Goal: Task Accomplishment & Management: Complete application form

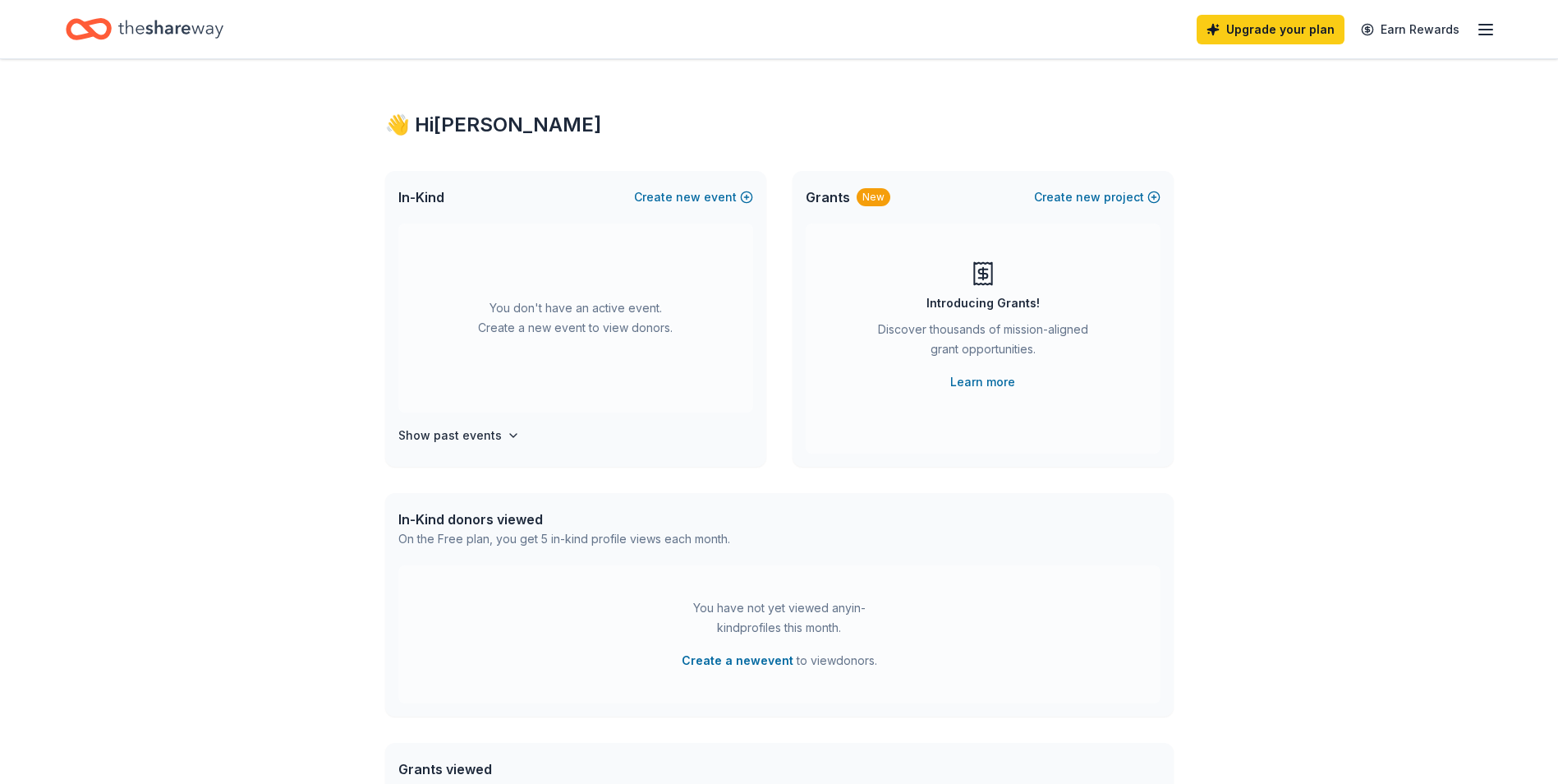
click at [1491, 30] on line "button" at bounding box center [1486, 30] width 13 height 0
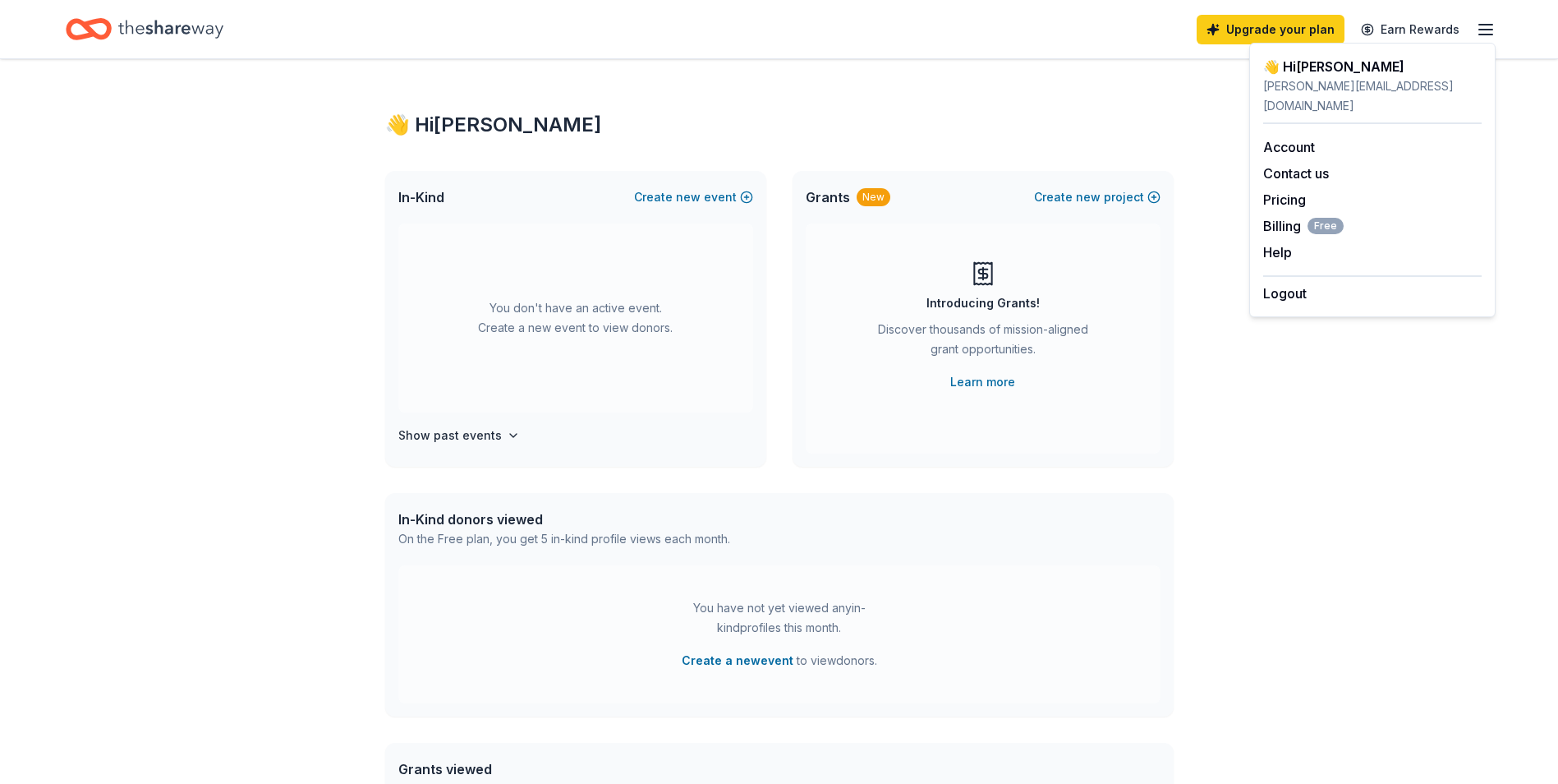
click at [1491, 28] on icon "button" at bounding box center [1486, 29] width 20 height 20
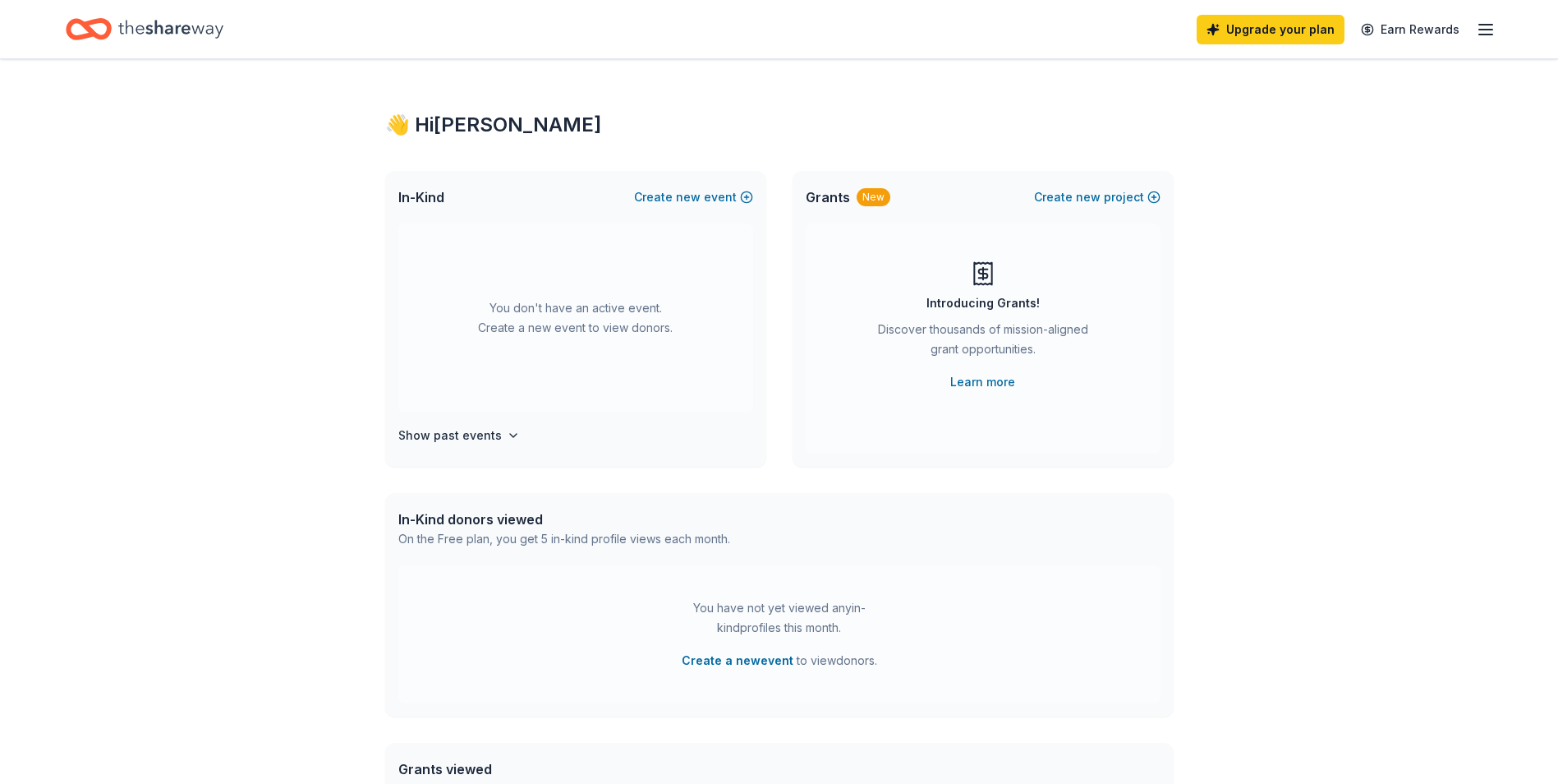
click at [268, 91] on div "👋 Hi Laura In-Kind Create new event You don't have an active event. Create a ne…" at bounding box center [779, 538] width 1558 height 959
click at [696, 196] on span "new" at bounding box center [689, 196] width 24 height 20
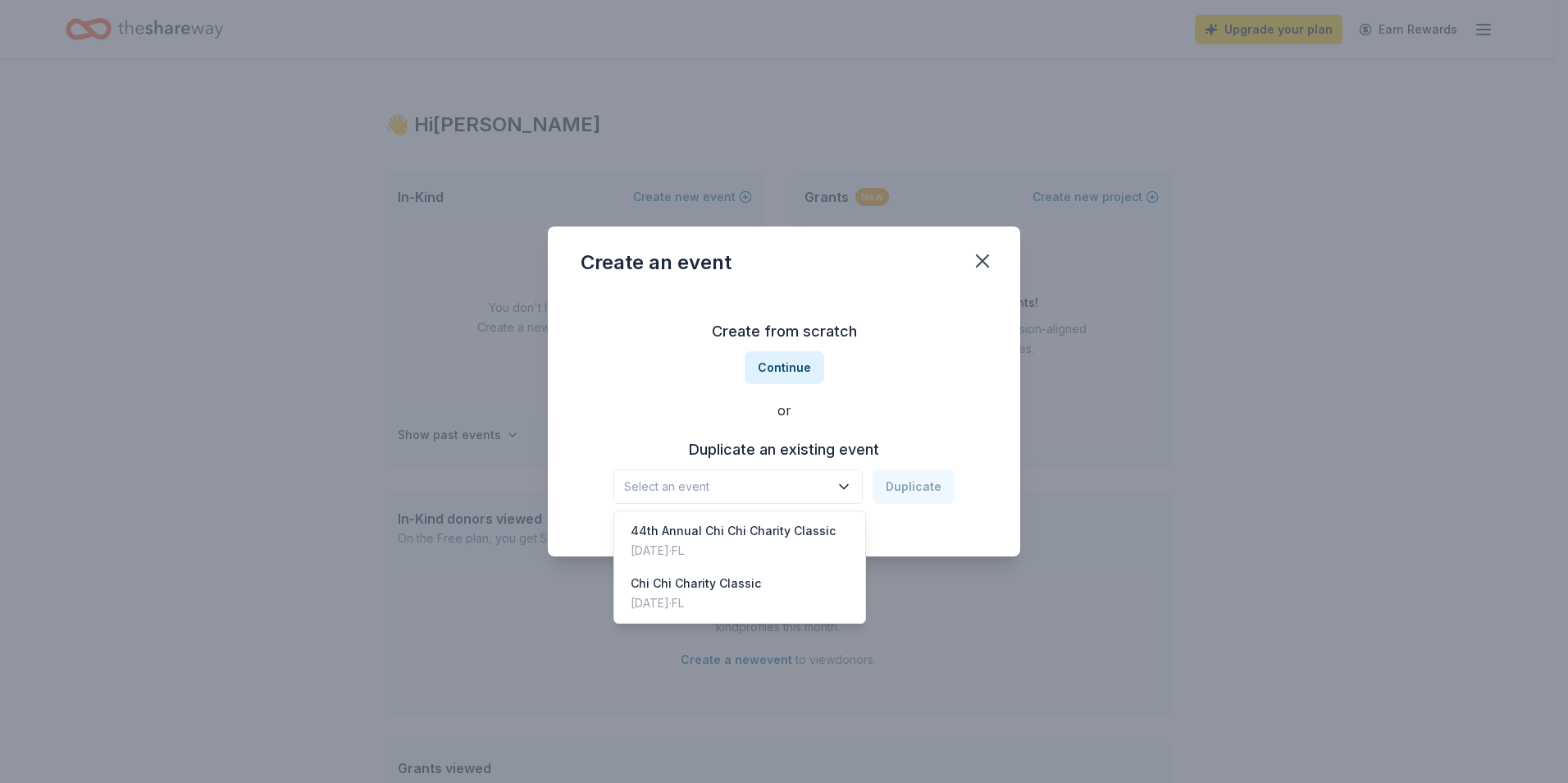
click at [675, 481] on span "Select an event" at bounding box center [726, 486] width 205 height 20
click at [701, 578] on div "Chi Chi Charity Classic" at bounding box center [696, 583] width 131 height 20
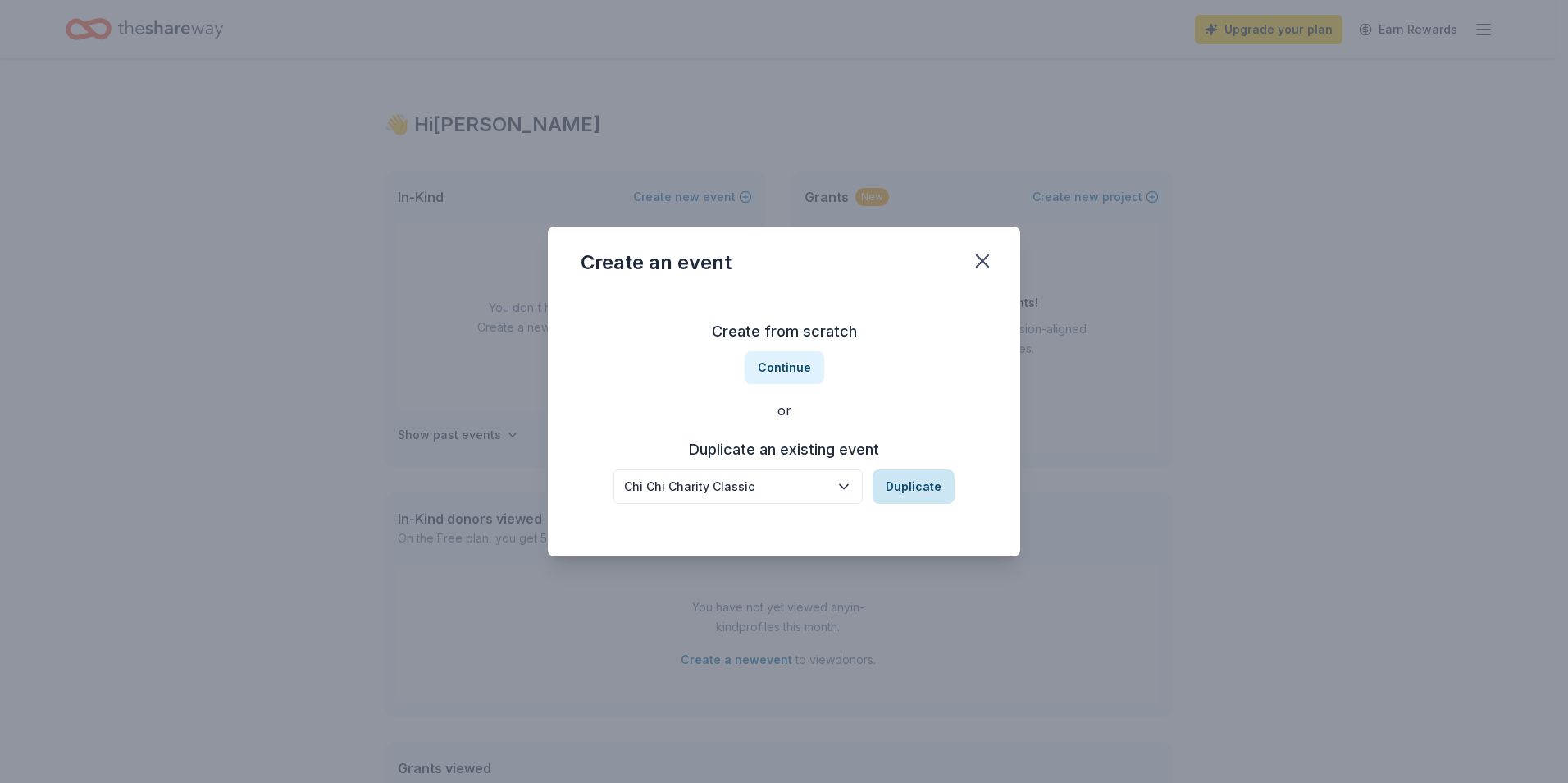
click at [929, 492] on button "Duplicate" at bounding box center [913, 486] width 82 height 35
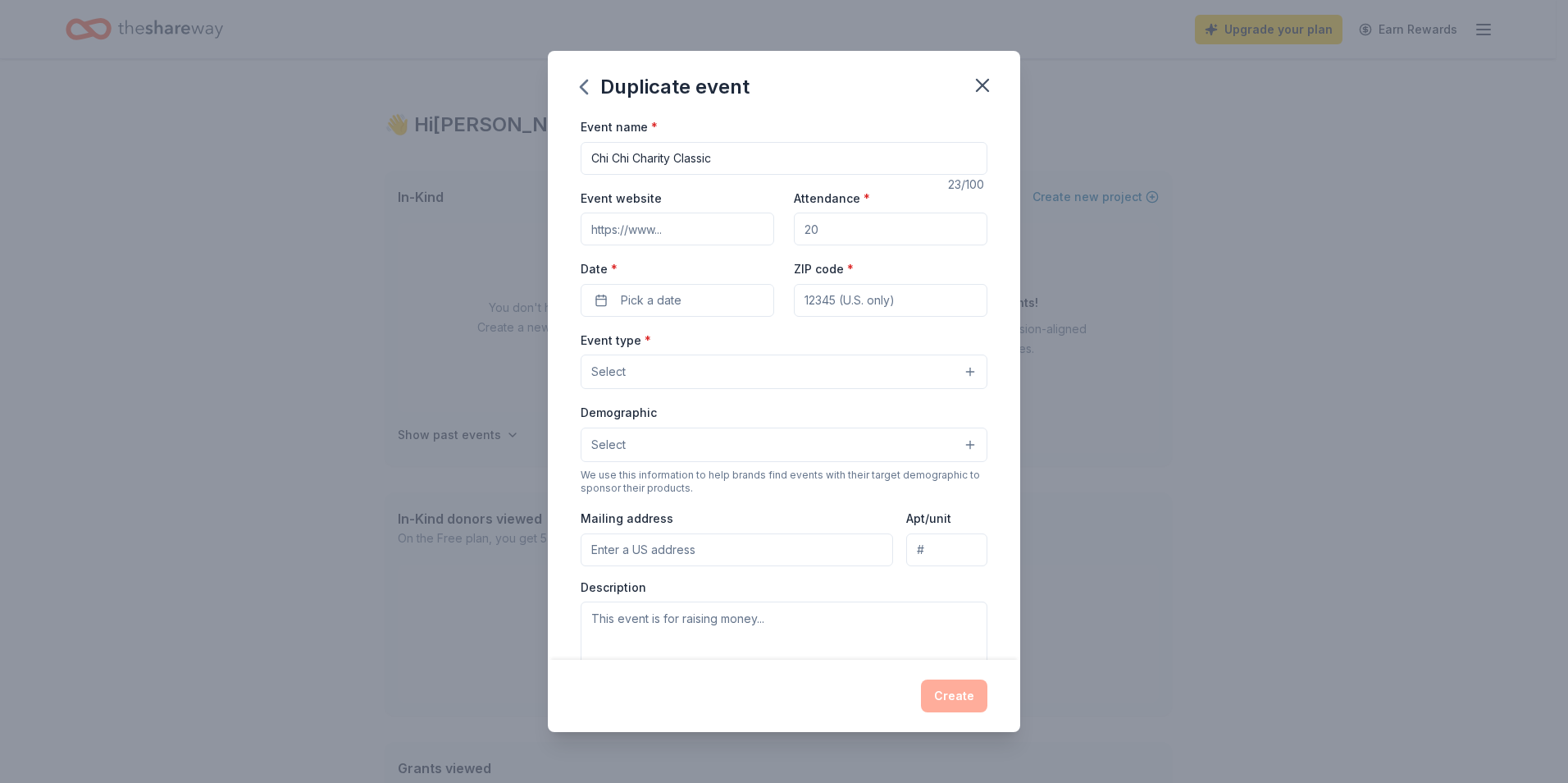
click at [695, 228] on input "Event website" at bounding box center [677, 228] width 193 height 33
type input "https://www.chichi.org"
click at [838, 225] on input "Attendance *" at bounding box center [890, 228] width 193 height 33
drag, startPoint x: 840, startPoint y: 223, endPoint x: 805, endPoint y: 228, distance: 35.4
click at [794, 223] on input "Attendance *" at bounding box center [890, 228] width 193 height 33
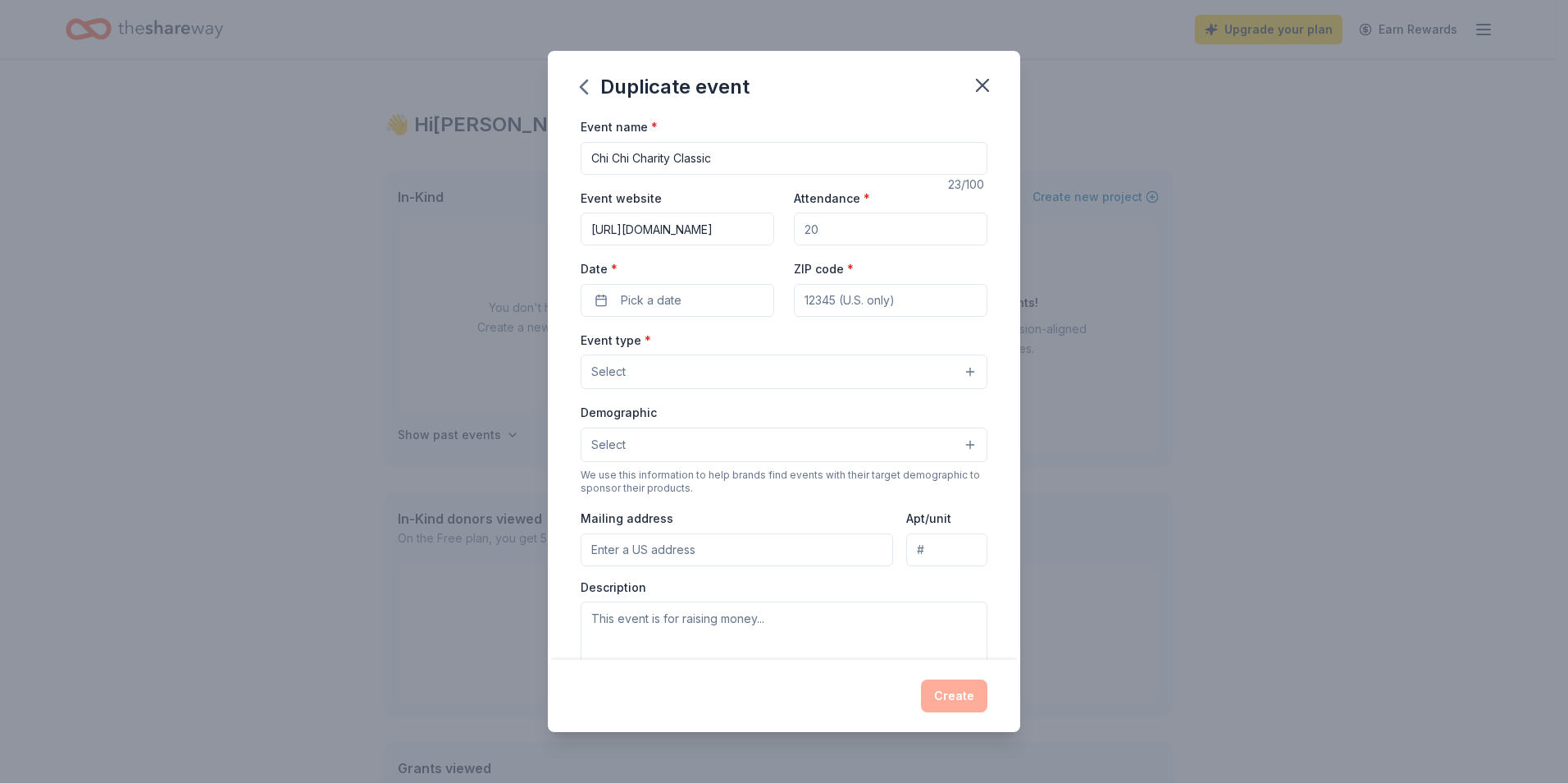
drag, startPoint x: 812, startPoint y: 232, endPoint x: 765, endPoint y: 231, distance: 47.0
click at [765, 231] on div "Event website https://www.chichi.org Attendance * Date * Pick a date ZIP code *" at bounding box center [784, 252] width 406 height 129
drag, startPoint x: 913, startPoint y: 295, endPoint x: 753, endPoint y: 289, distance: 160.1
click at [753, 289] on div "Event website https://www.chichi.org Attendance * Date * Pick a date ZIP code *" at bounding box center [784, 252] width 406 height 129
click at [872, 294] on input "ZIP code *" at bounding box center [890, 300] width 193 height 33
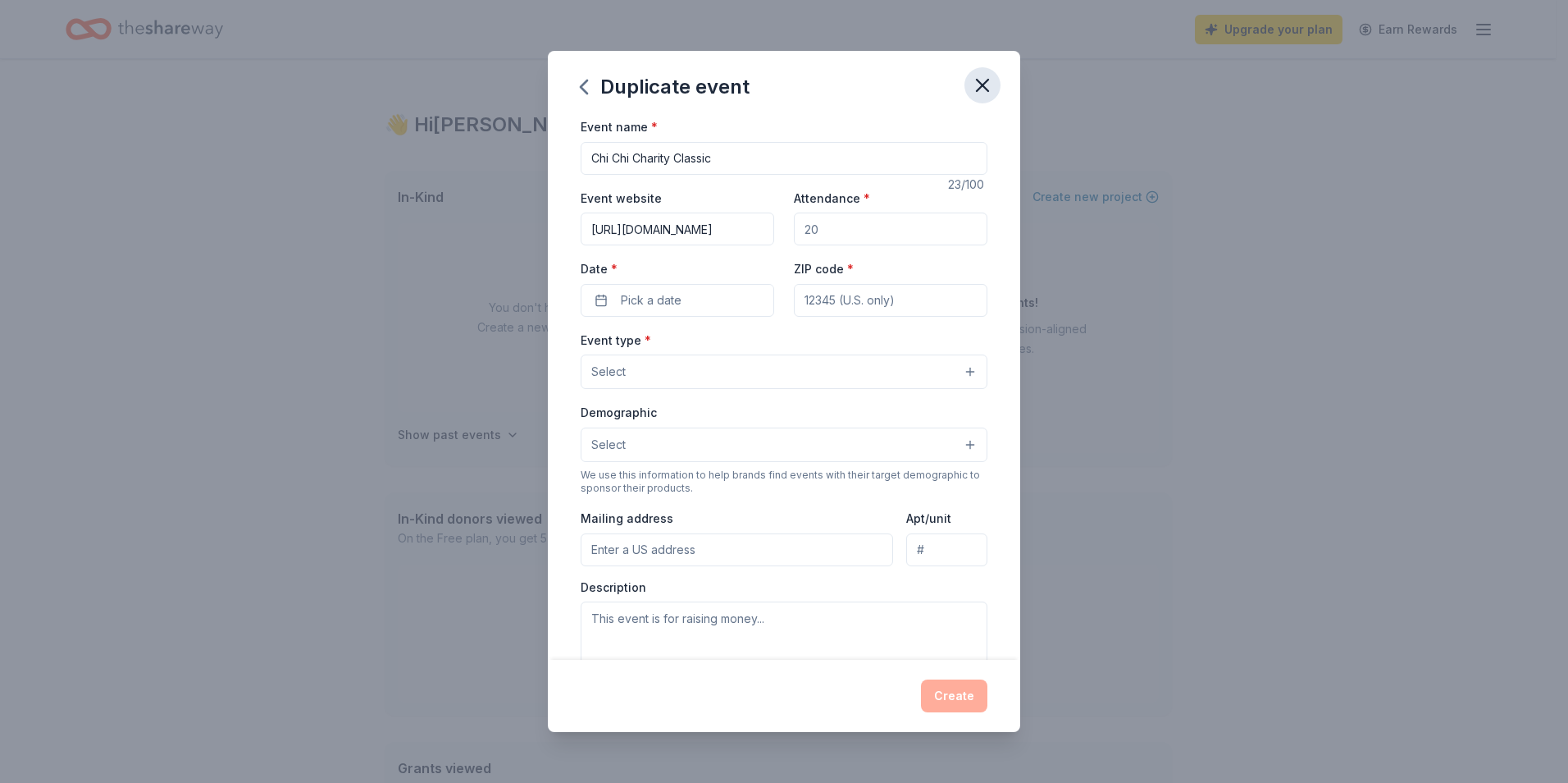
click at [983, 86] on icon "button" at bounding box center [982, 85] width 11 height 11
drag, startPoint x: 979, startPoint y: 85, endPoint x: 870, endPoint y: 94, distance: 109.4
click at [979, 84] on icon "button" at bounding box center [982, 85] width 23 height 23
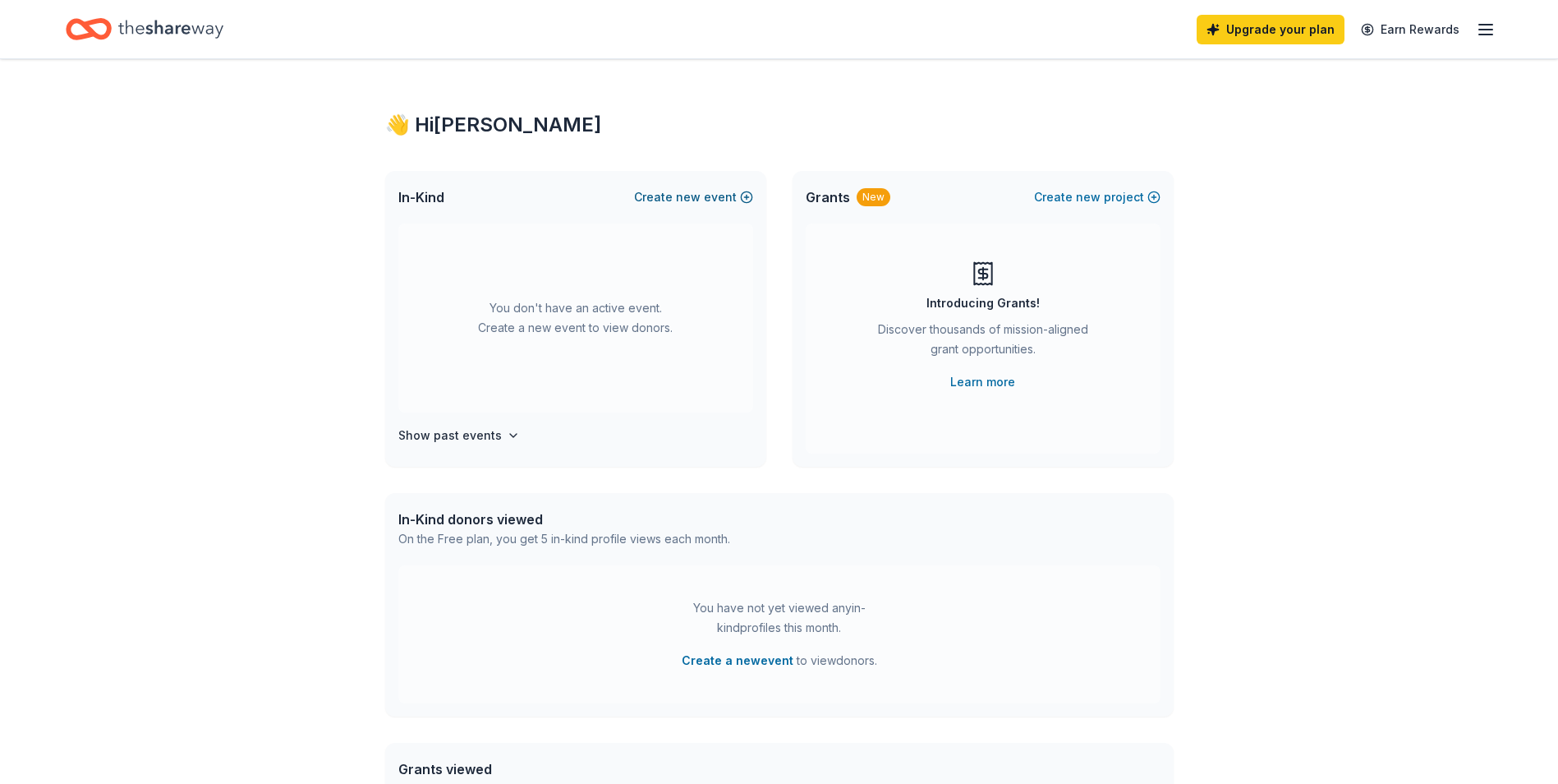
click at [699, 196] on span "new" at bounding box center [689, 196] width 24 height 20
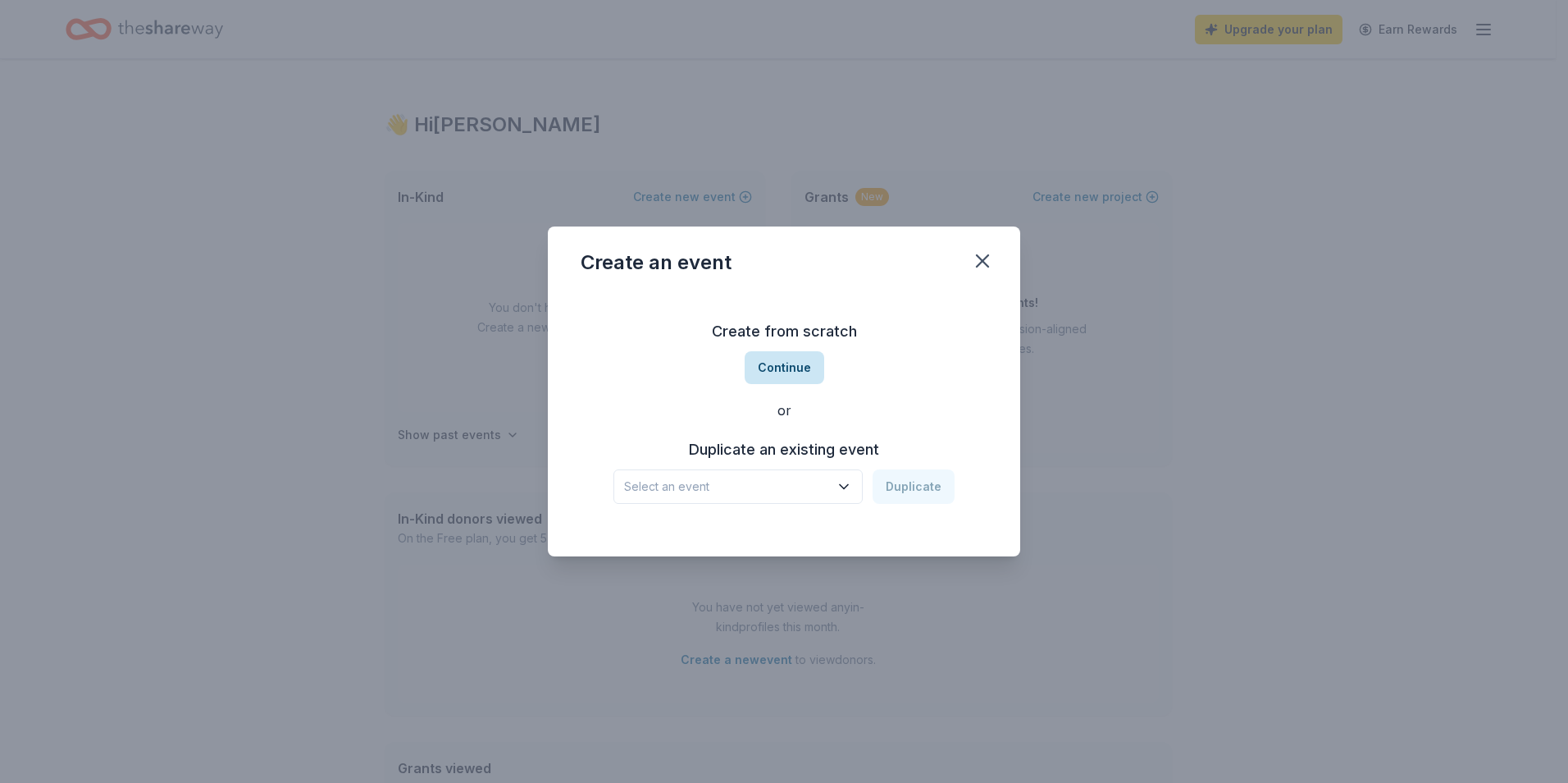
click at [798, 360] on button "Continue" at bounding box center [784, 367] width 79 height 33
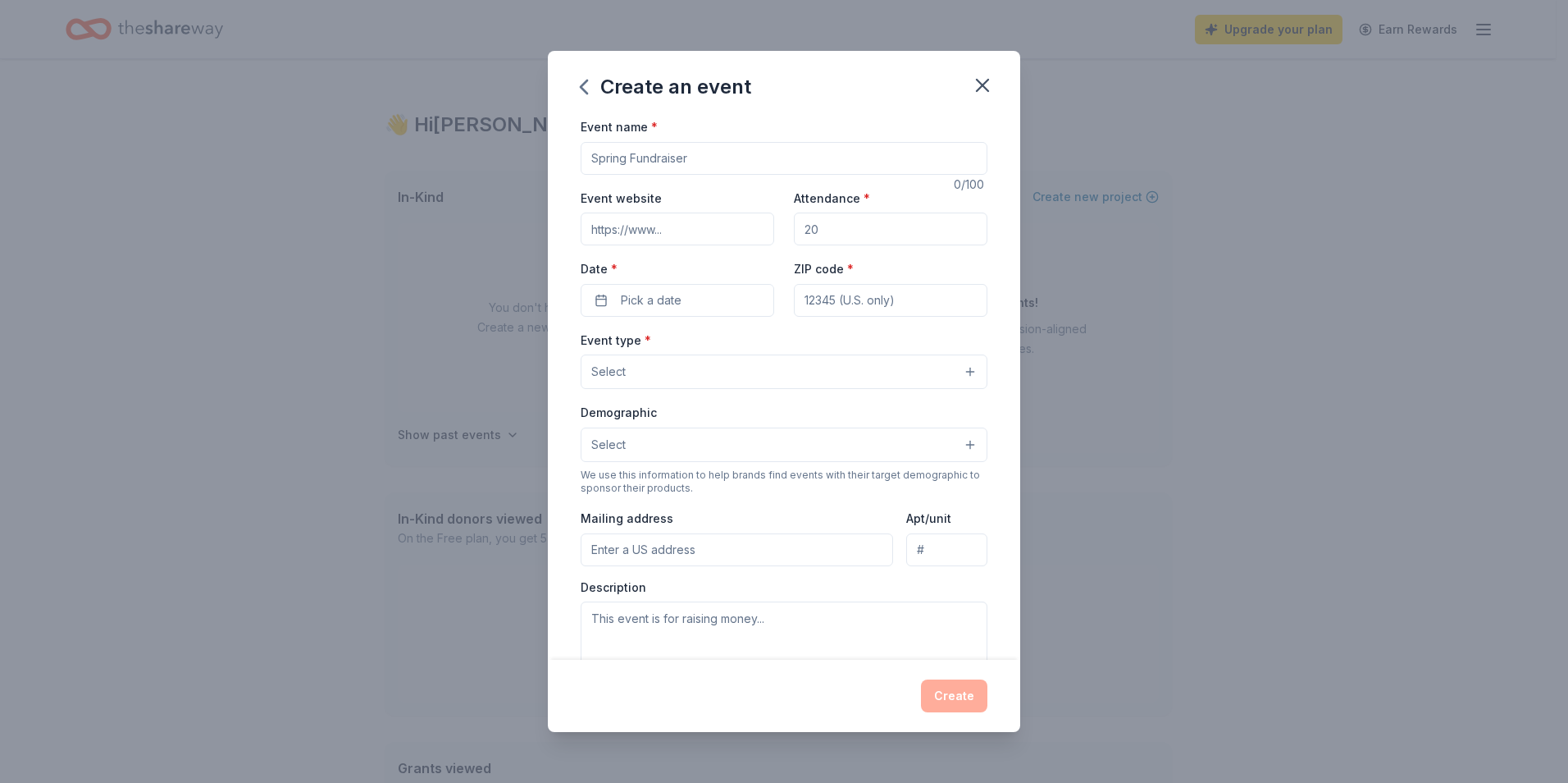
drag, startPoint x: 707, startPoint y: 158, endPoint x: 574, endPoint y: 164, distance: 133.1
click at [581, 164] on input "Event name *" at bounding box center [784, 158] width 406 height 33
type input "Chi Chi Charity Classic"
type input "www.chichi.org"
type input "100"
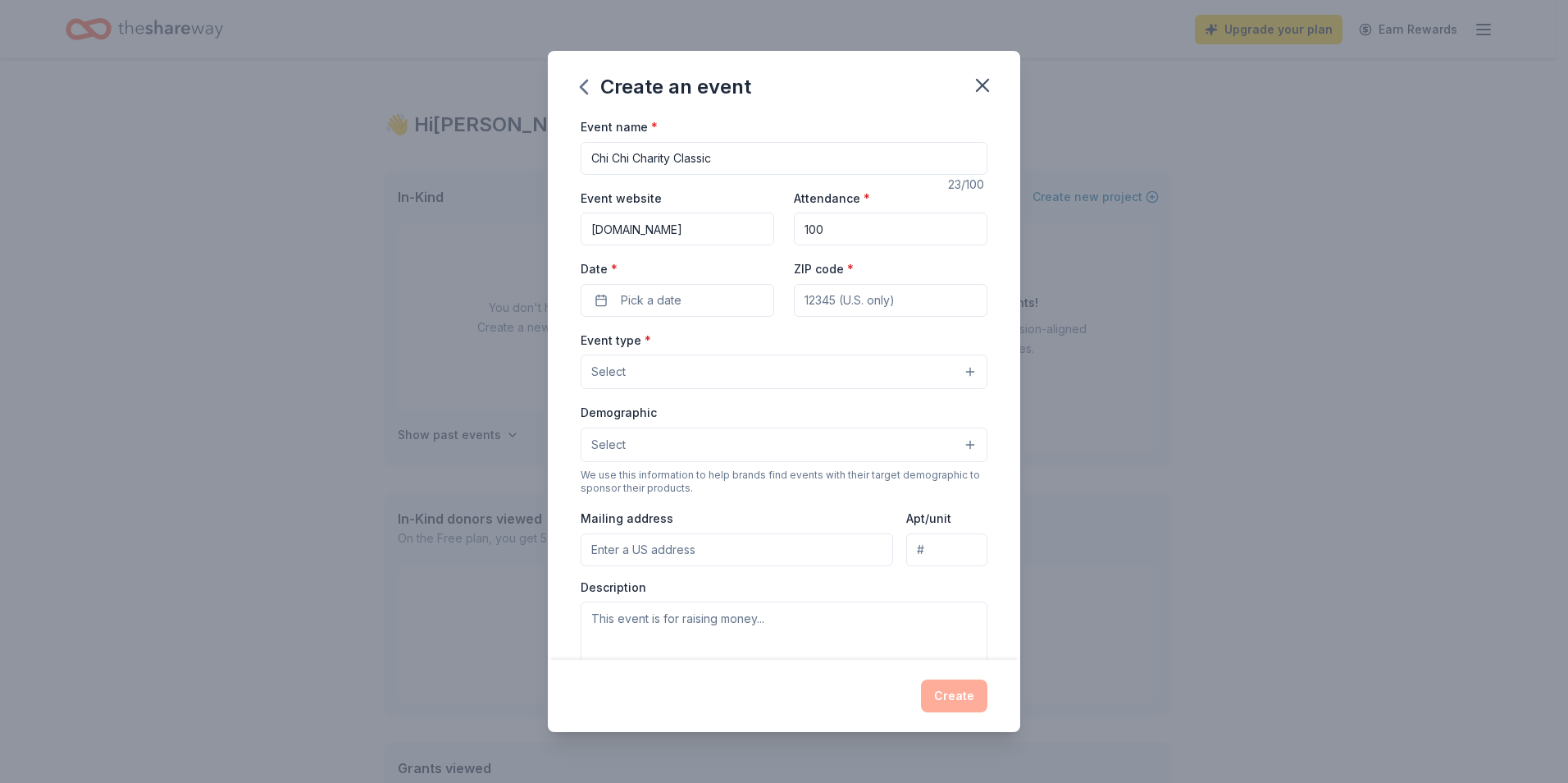
drag, startPoint x: 827, startPoint y: 231, endPoint x: 791, endPoint y: 230, distance: 36.0
click at [794, 230] on input "100" at bounding box center [890, 228] width 193 height 33
type input "250"
click at [603, 302] on button "Pick a date" at bounding box center [677, 300] width 193 height 33
click at [761, 339] on button "Go to next month" at bounding box center [762, 344] width 23 height 23
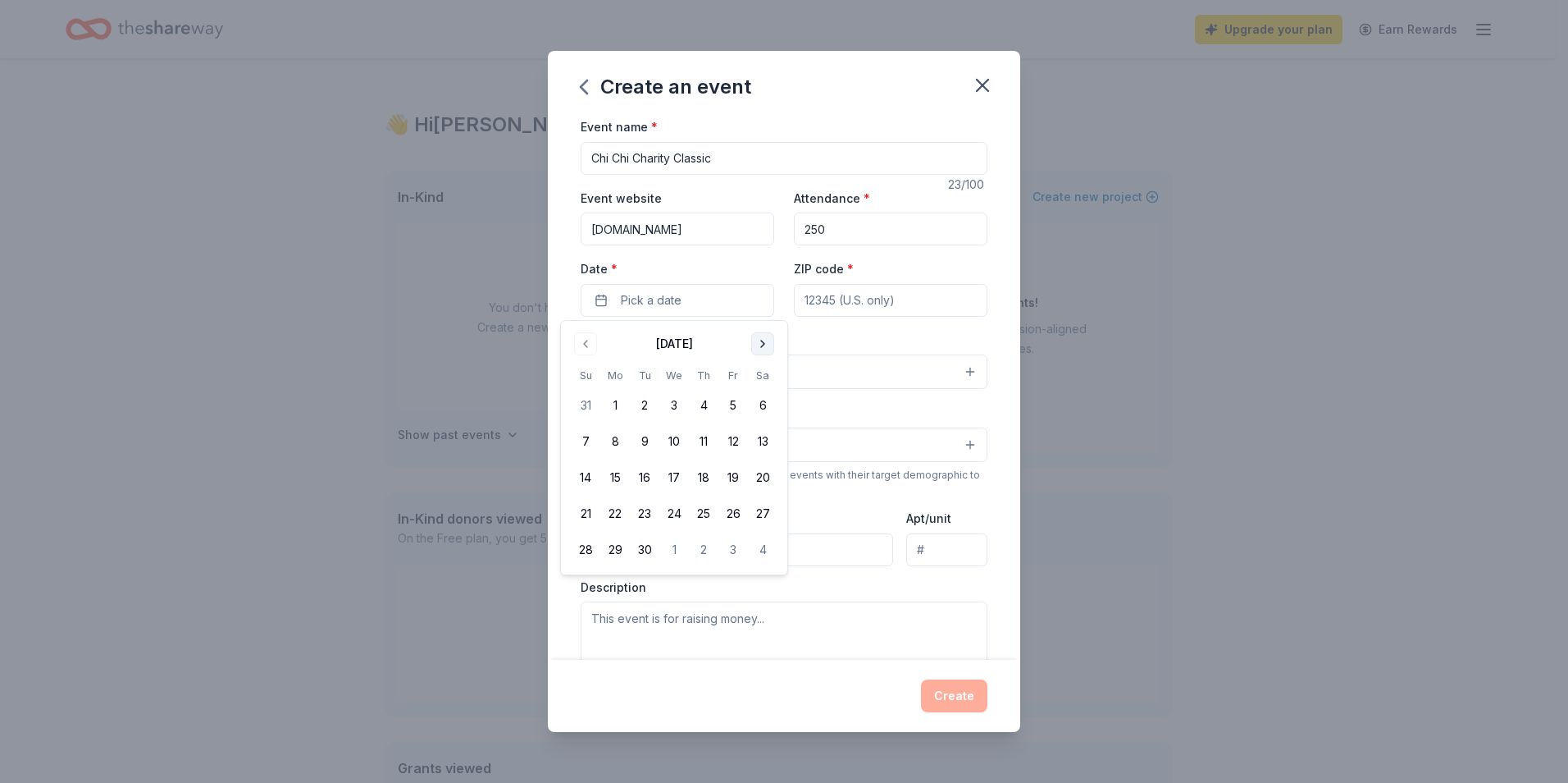
click at [761, 339] on button "Go to next month" at bounding box center [762, 344] width 23 height 23
click at [586, 468] on button "9" at bounding box center [586, 477] width 30 height 30
click at [826, 300] on input "ZIP code *" at bounding box center [890, 300] width 193 height 33
type input "33761"
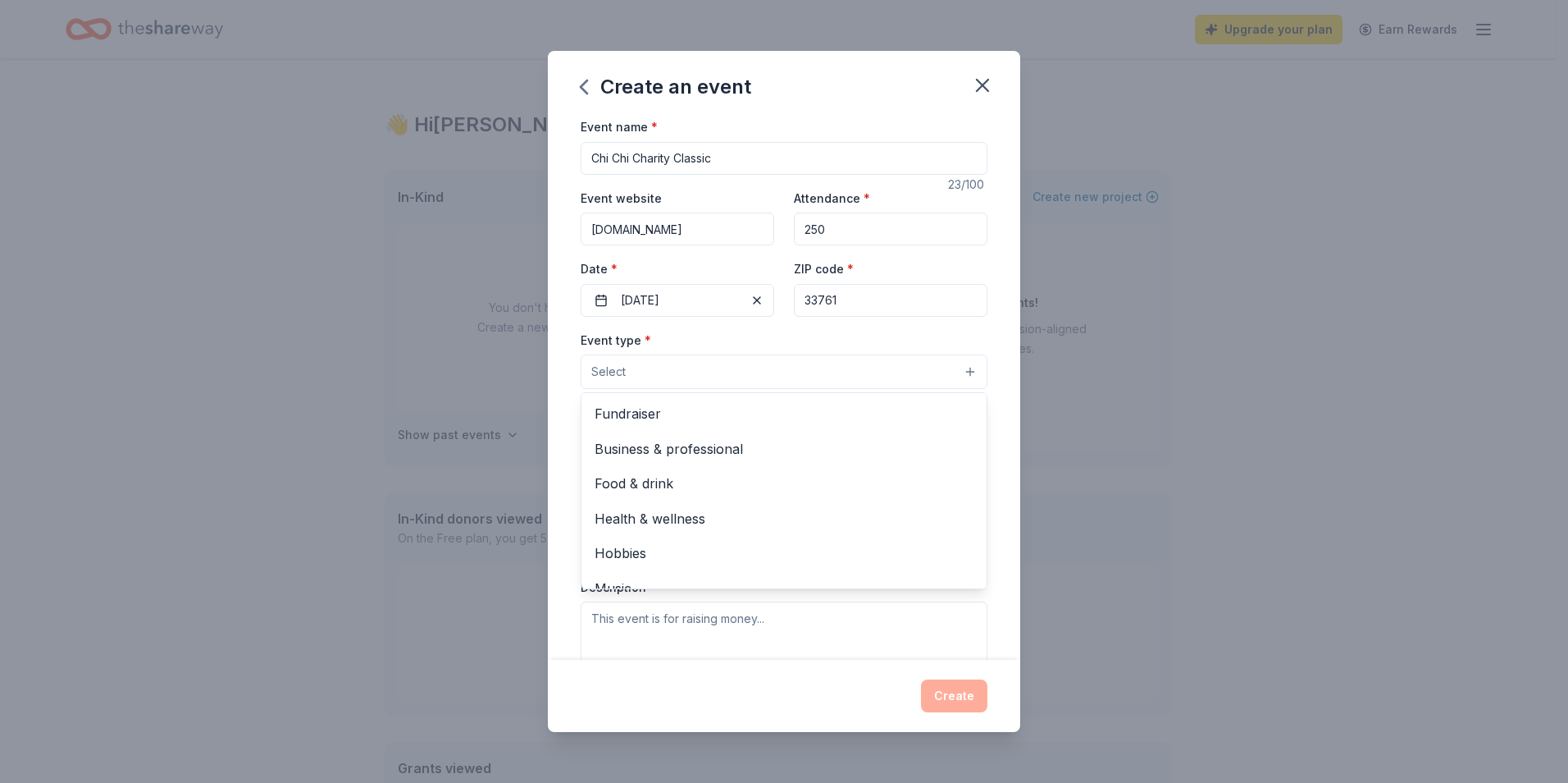
click at [819, 384] on button "Select" at bounding box center [784, 371] width 406 height 35
click at [636, 413] on span "Fundraiser" at bounding box center [784, 413] width 379 height 21
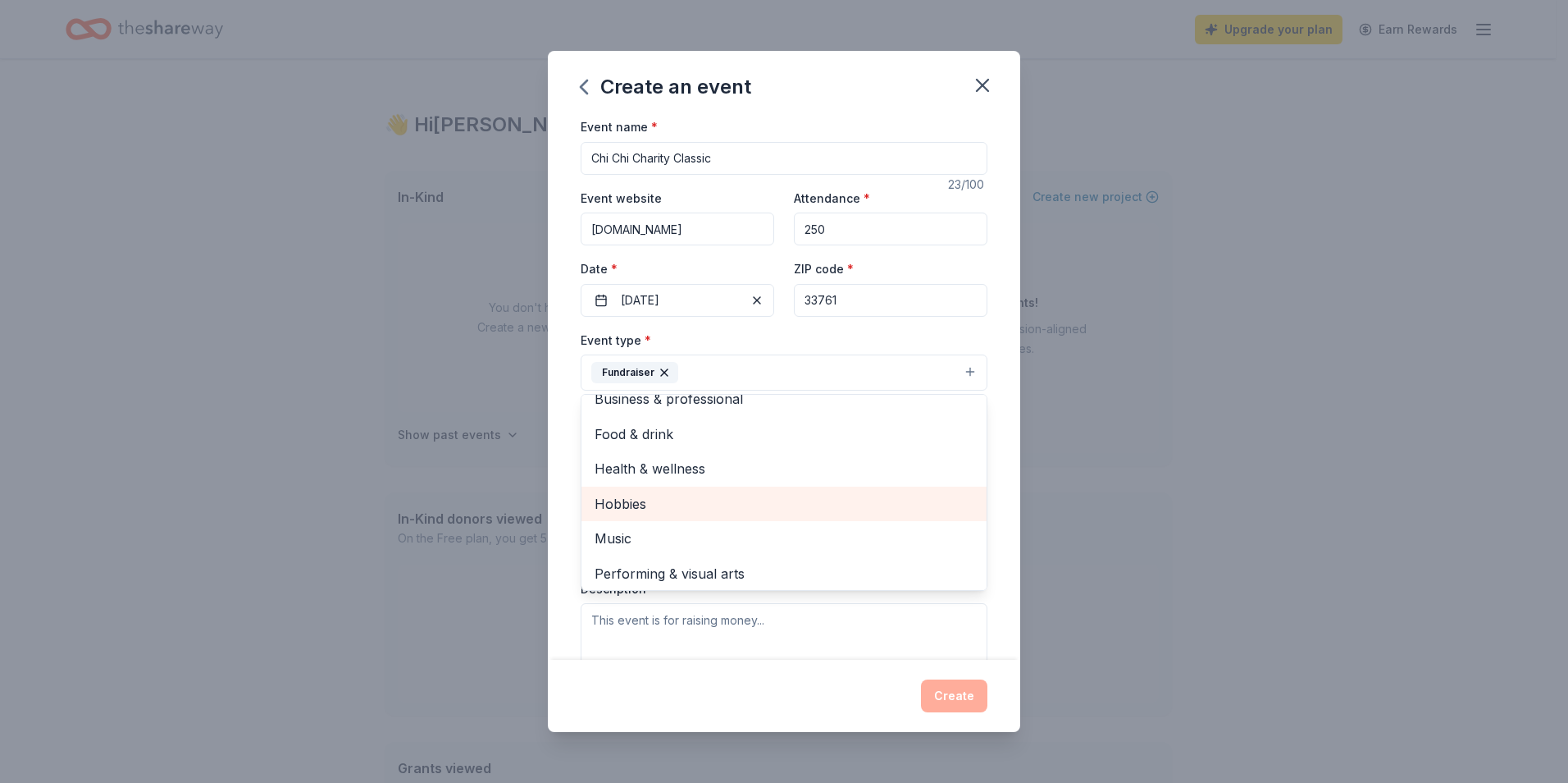
scroll to position [20, 0]
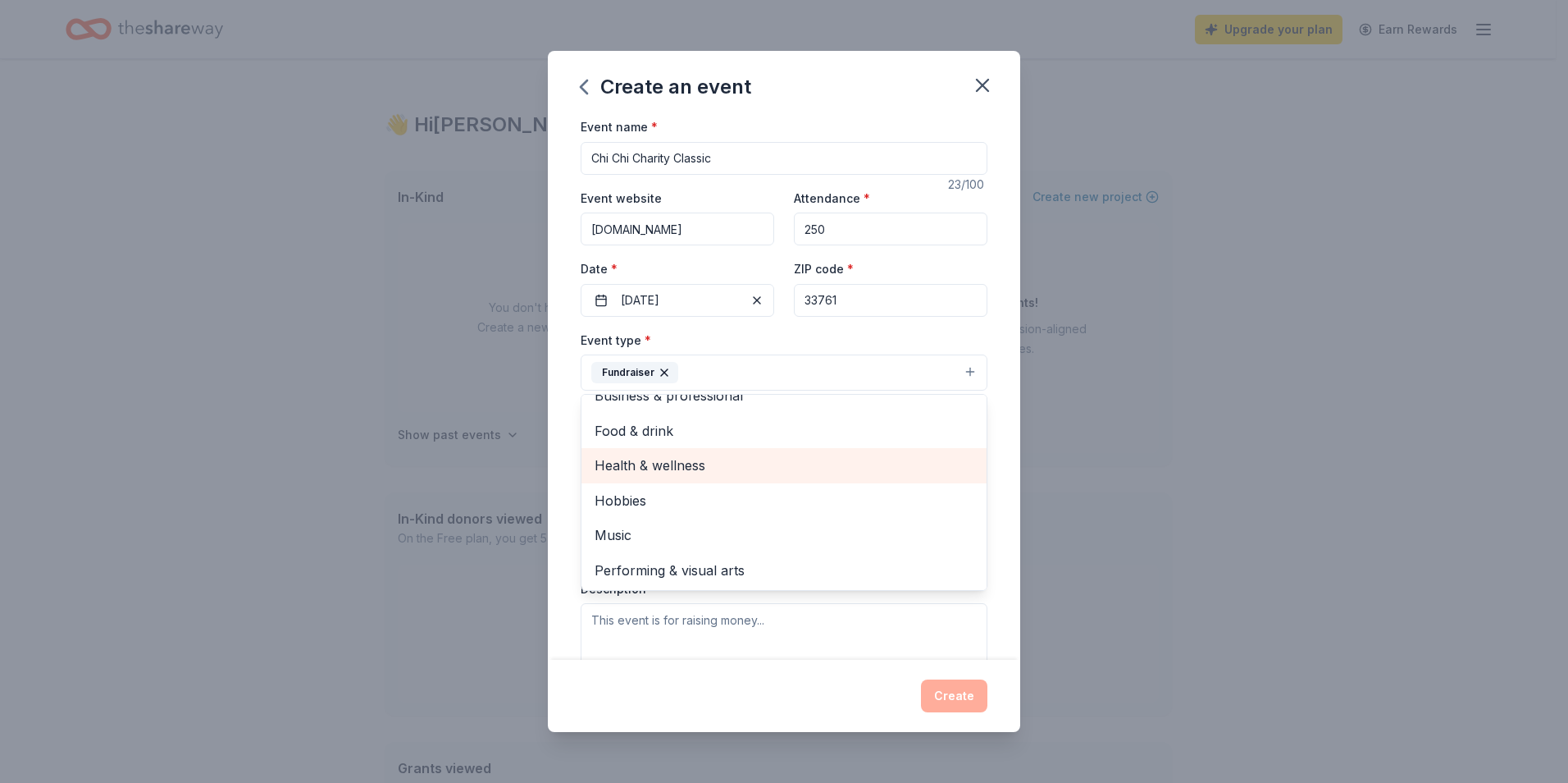
click at [629, 464] on span "Health & wellness" at bounding box center [784, 464] width 379 height 21
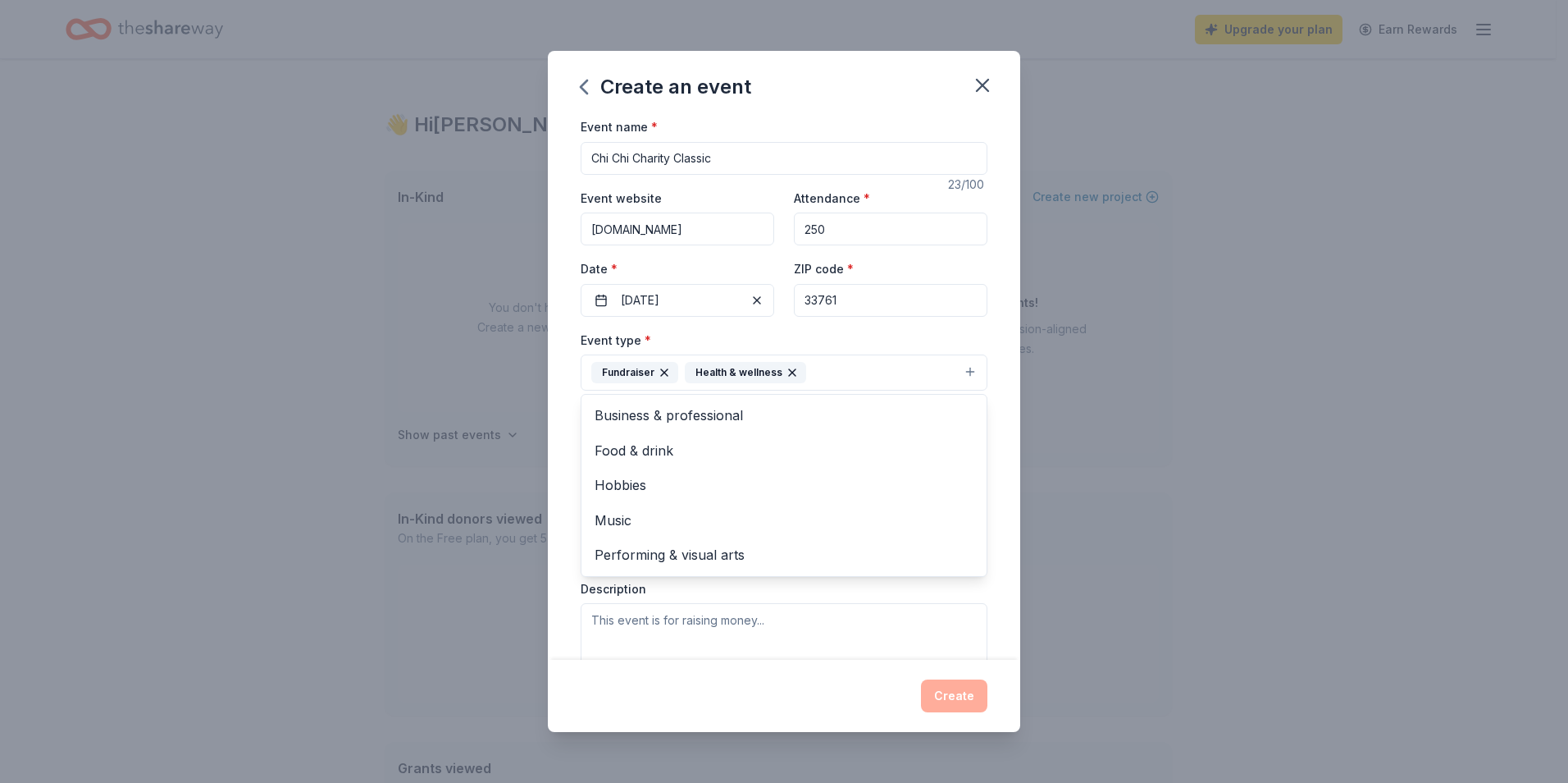
click at [996, 544] on div "Event name * Chi Chi Charity Classic 23 /100 Event website www.chichi.org Atten…" at bounding box center [784, 388] width 473 height 543
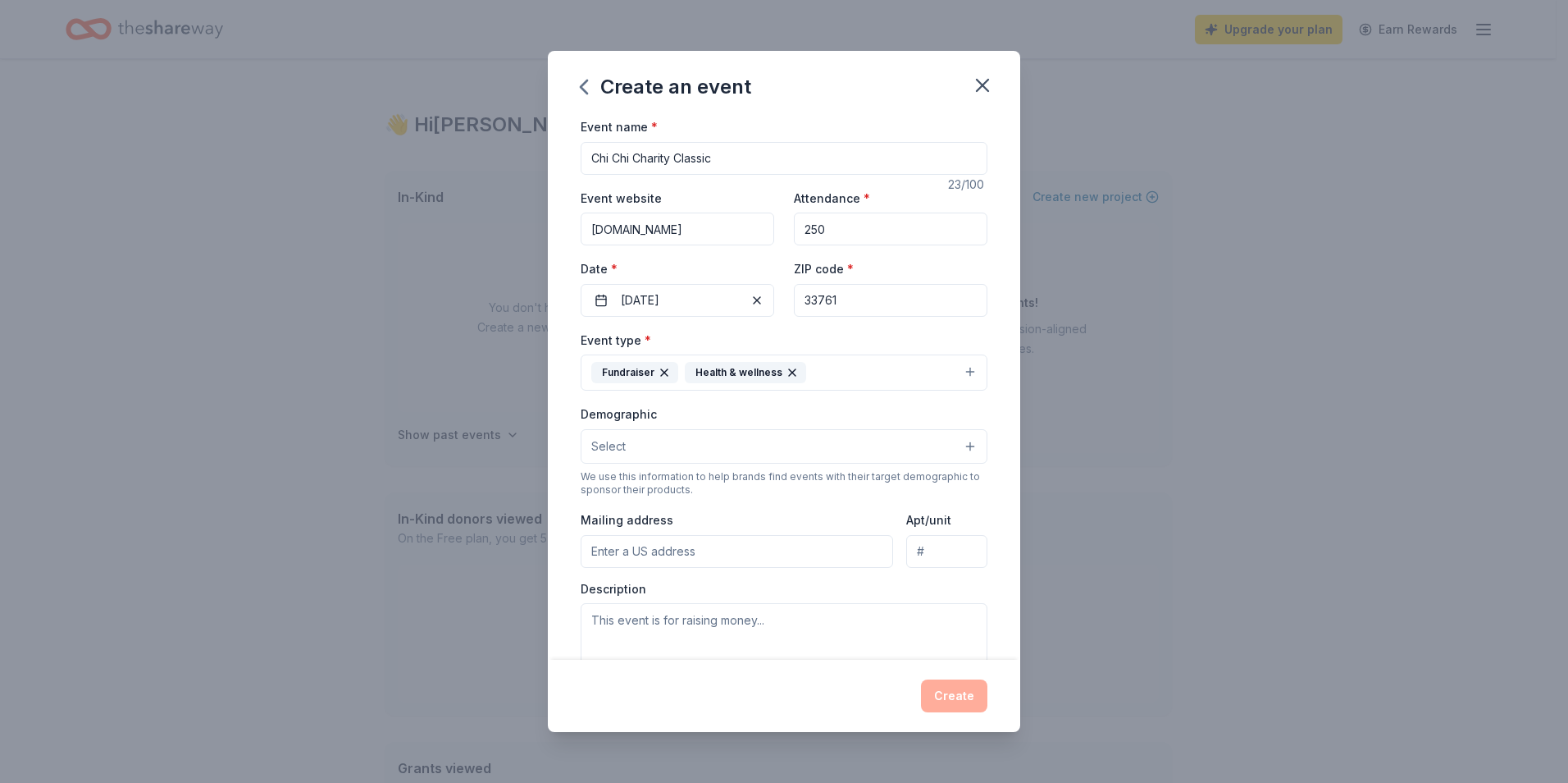
click at [789, 375] on icon "button" at bounding box center [792, 372] width 7 height 7
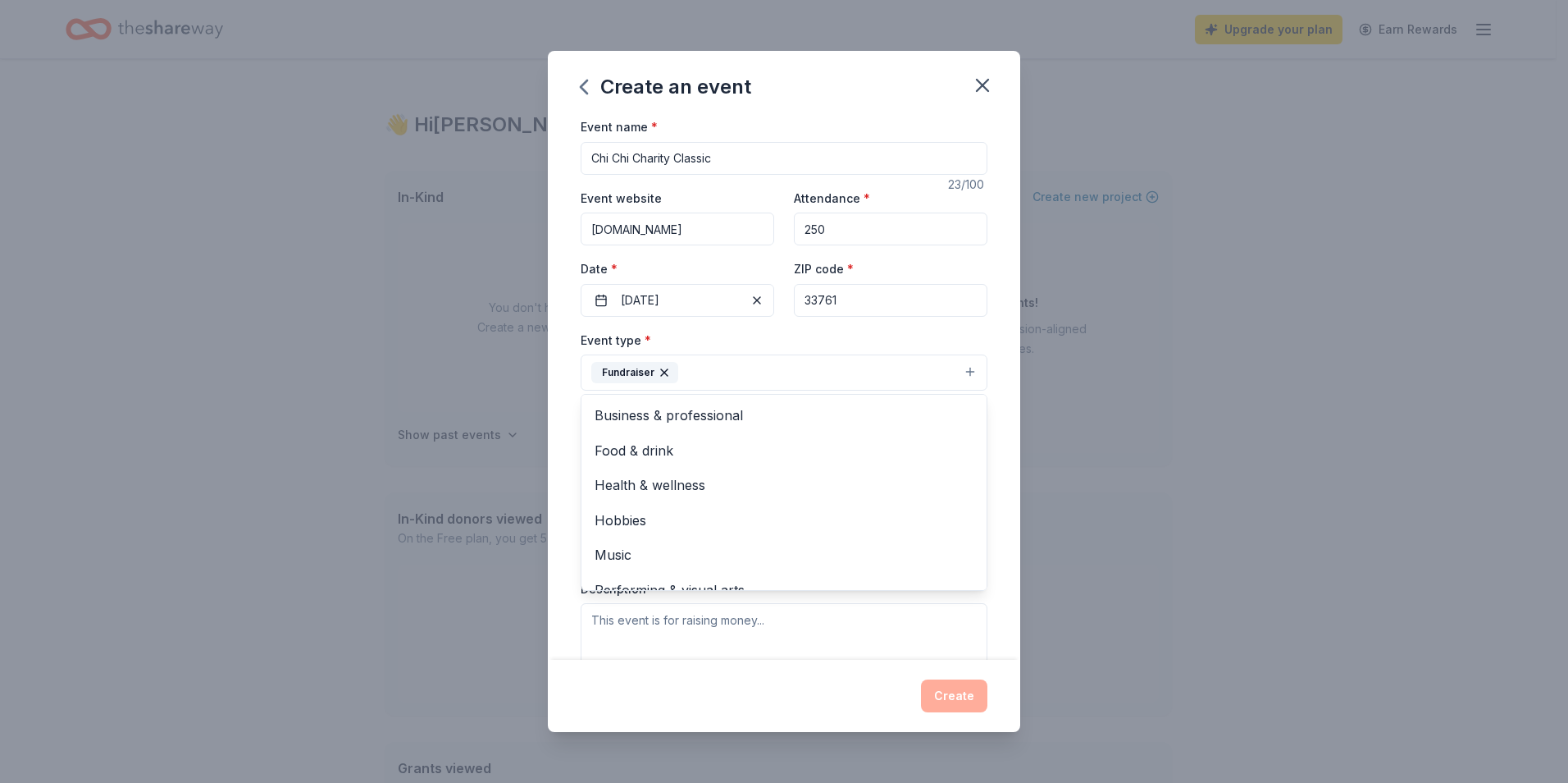
click at [1001, 379] on div "Event name * Chi Chi Charity Classic 23 /100 Event website www.chichi.org Atten…" at bounding box center [784, 388] width 473 height 543
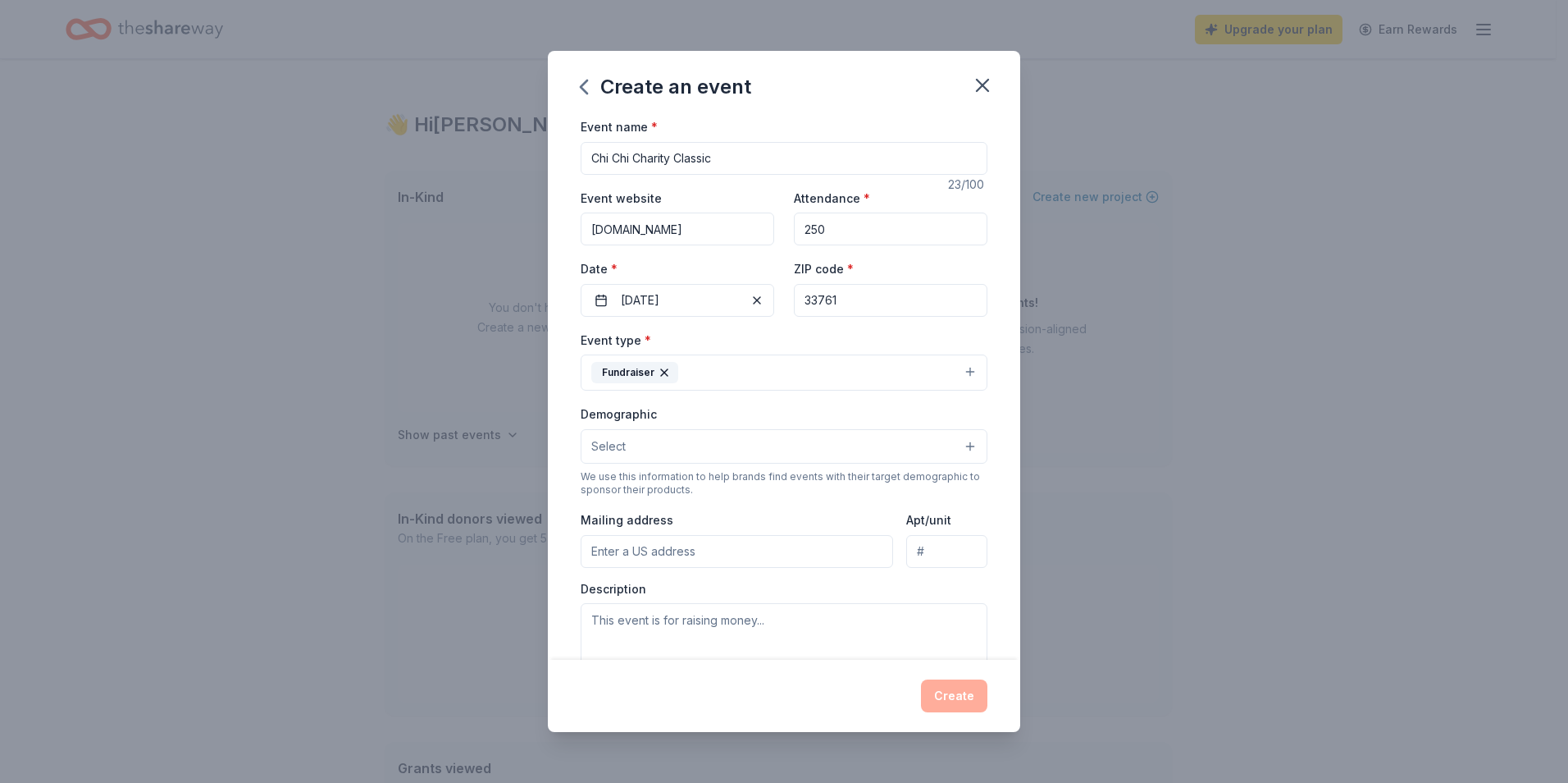
click at [609, 446] on span "Select" at bounding box center [608, 446] width 35 height 20
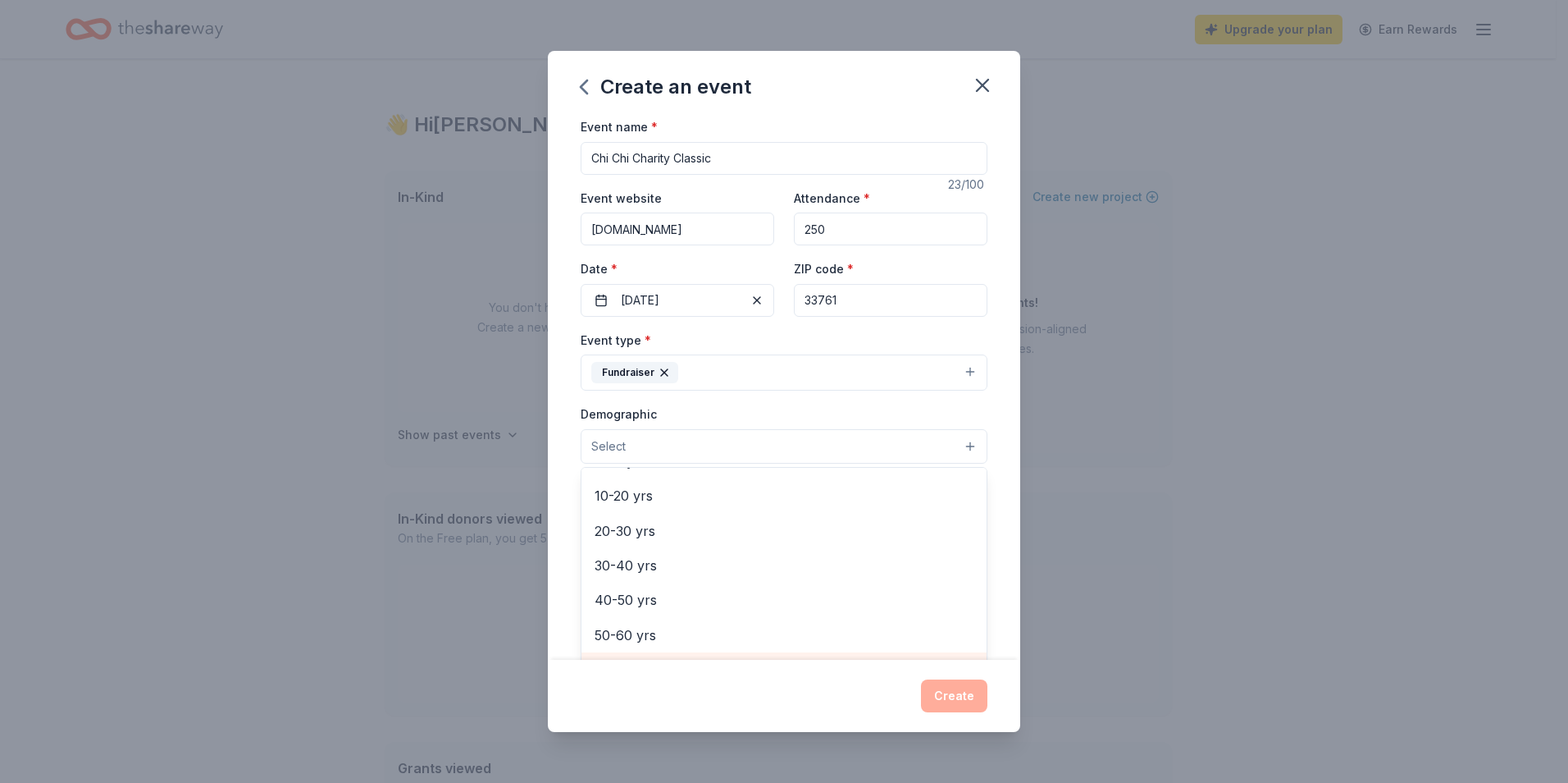
scroll to position [99, 0]
click at [638, 446] on button "Select" at bounding box center [784, 446] width 406 height 35
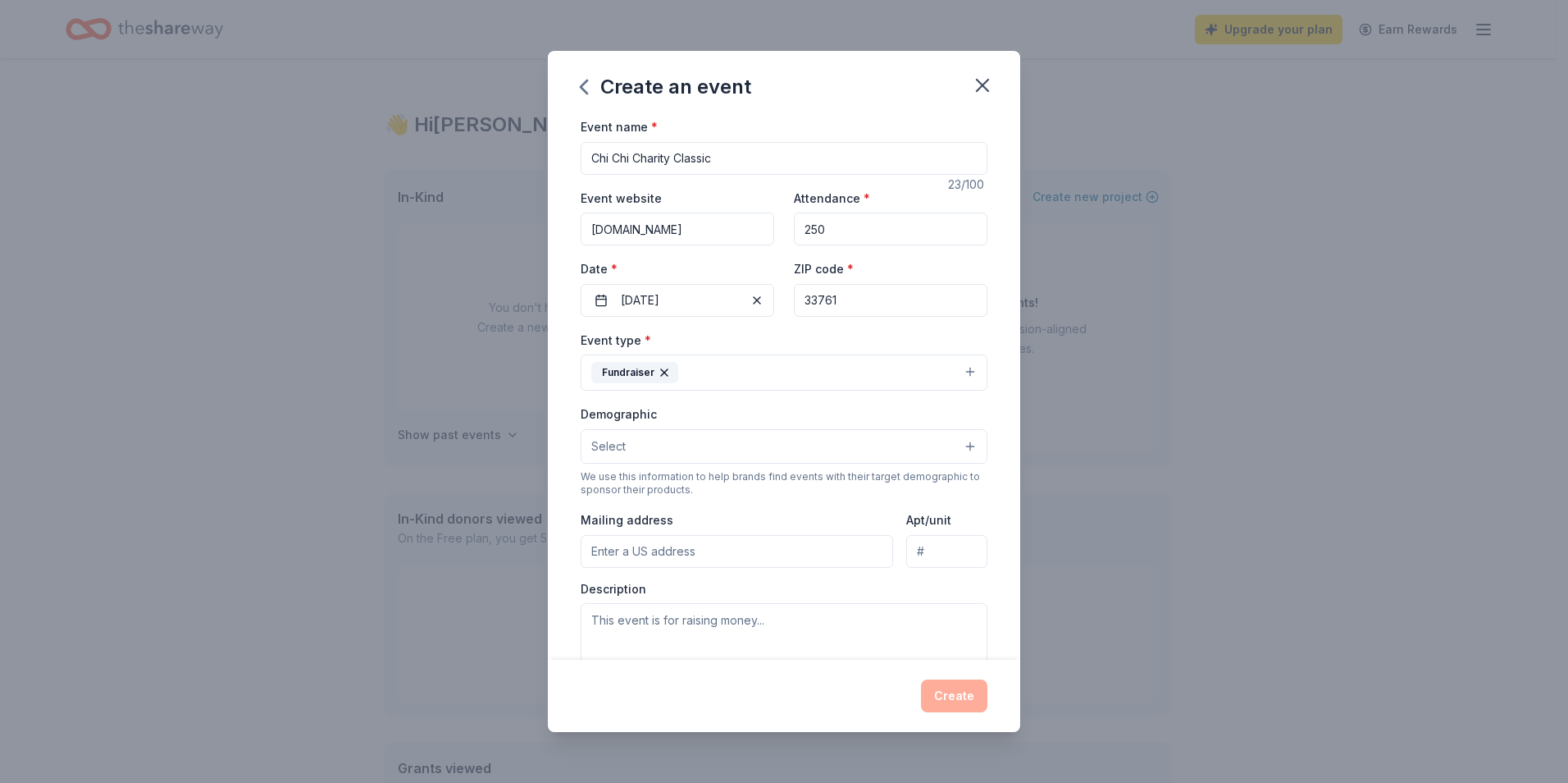
click at [638, 446] on button "Select" at bounding box center [784, 446] width 406 height 35
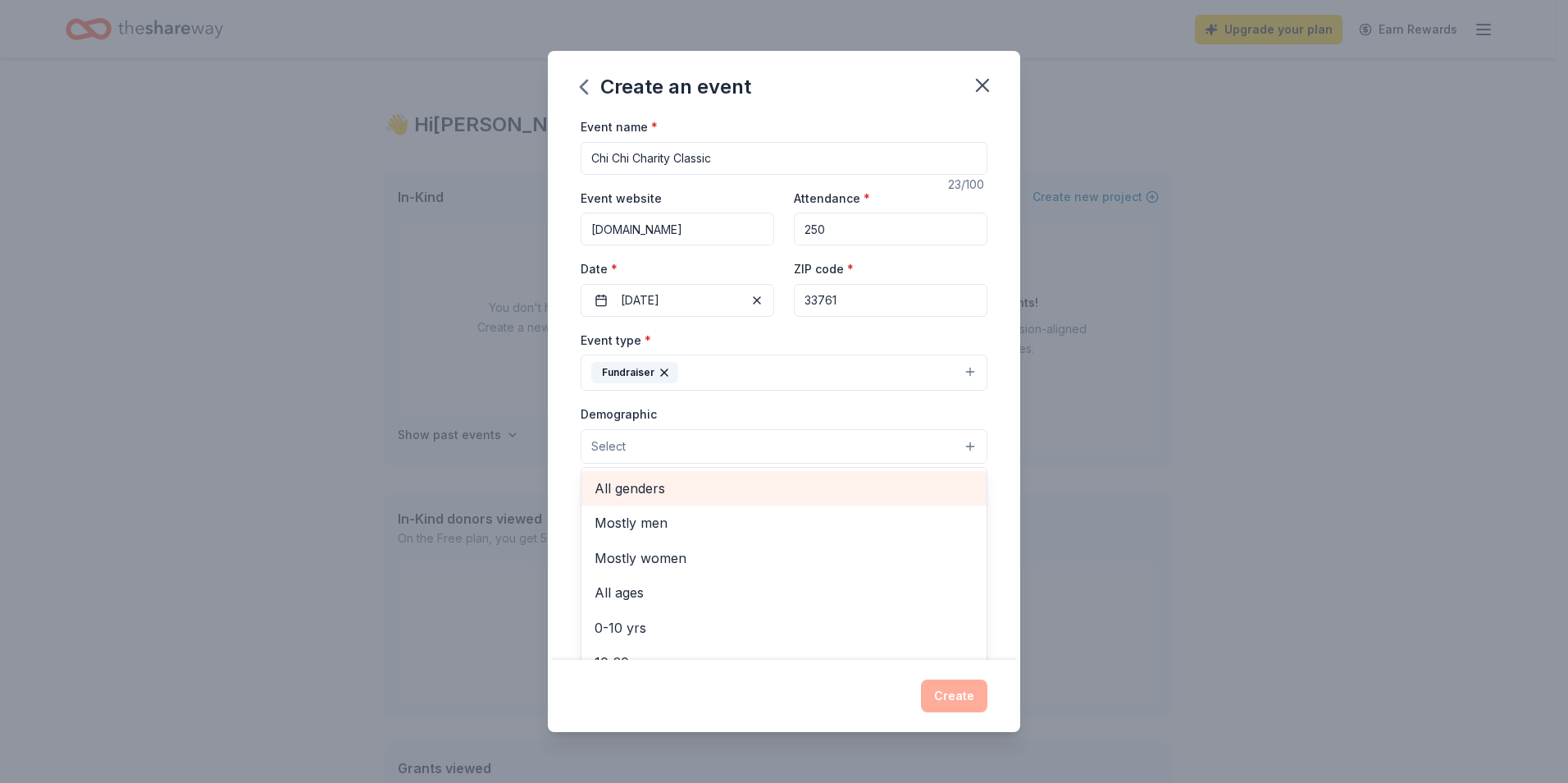
click at [634, 487] on span "All genders" at bounding box center [784, 488] width 379 height 21
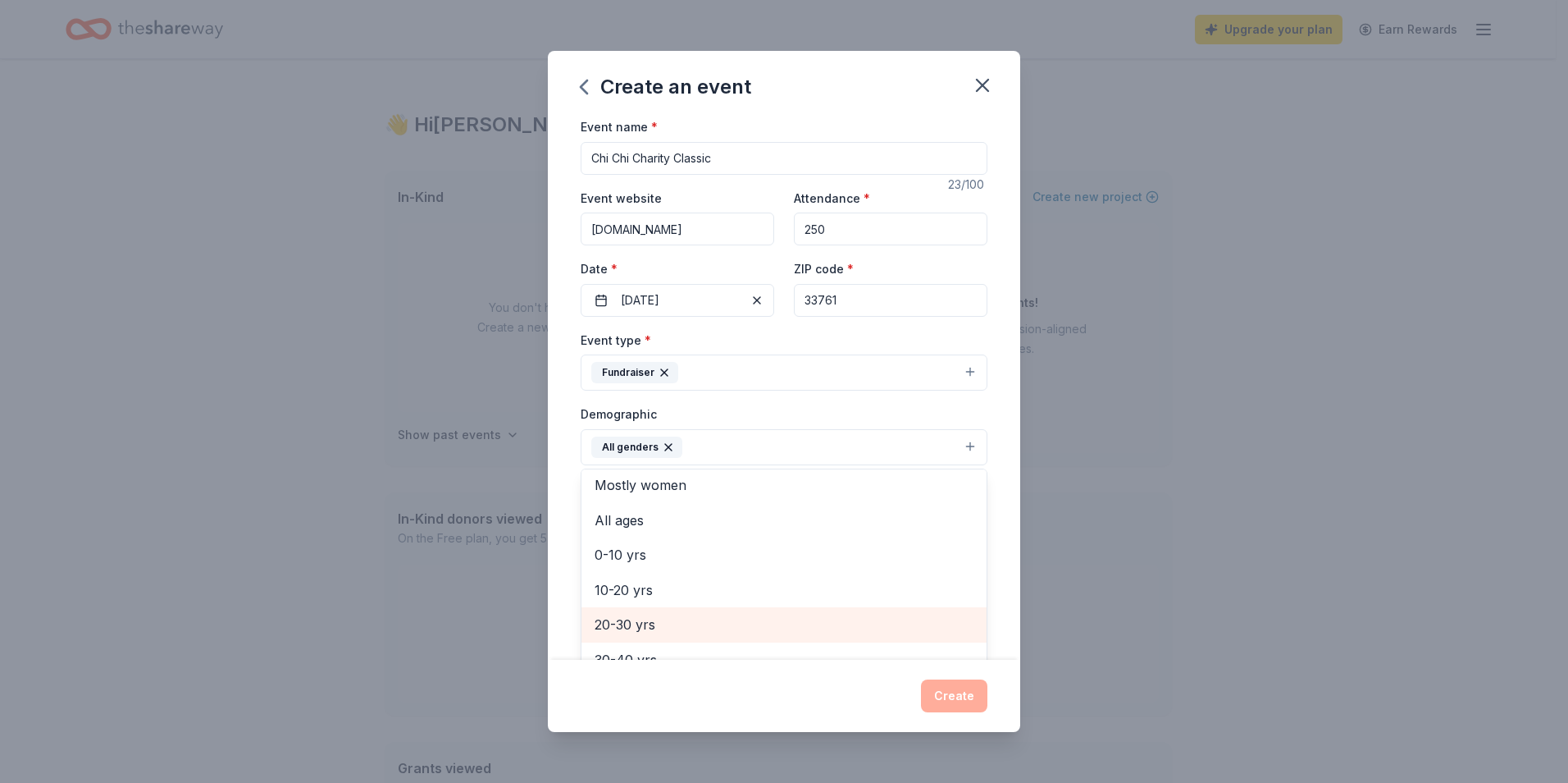
scroll to position [0, 0]
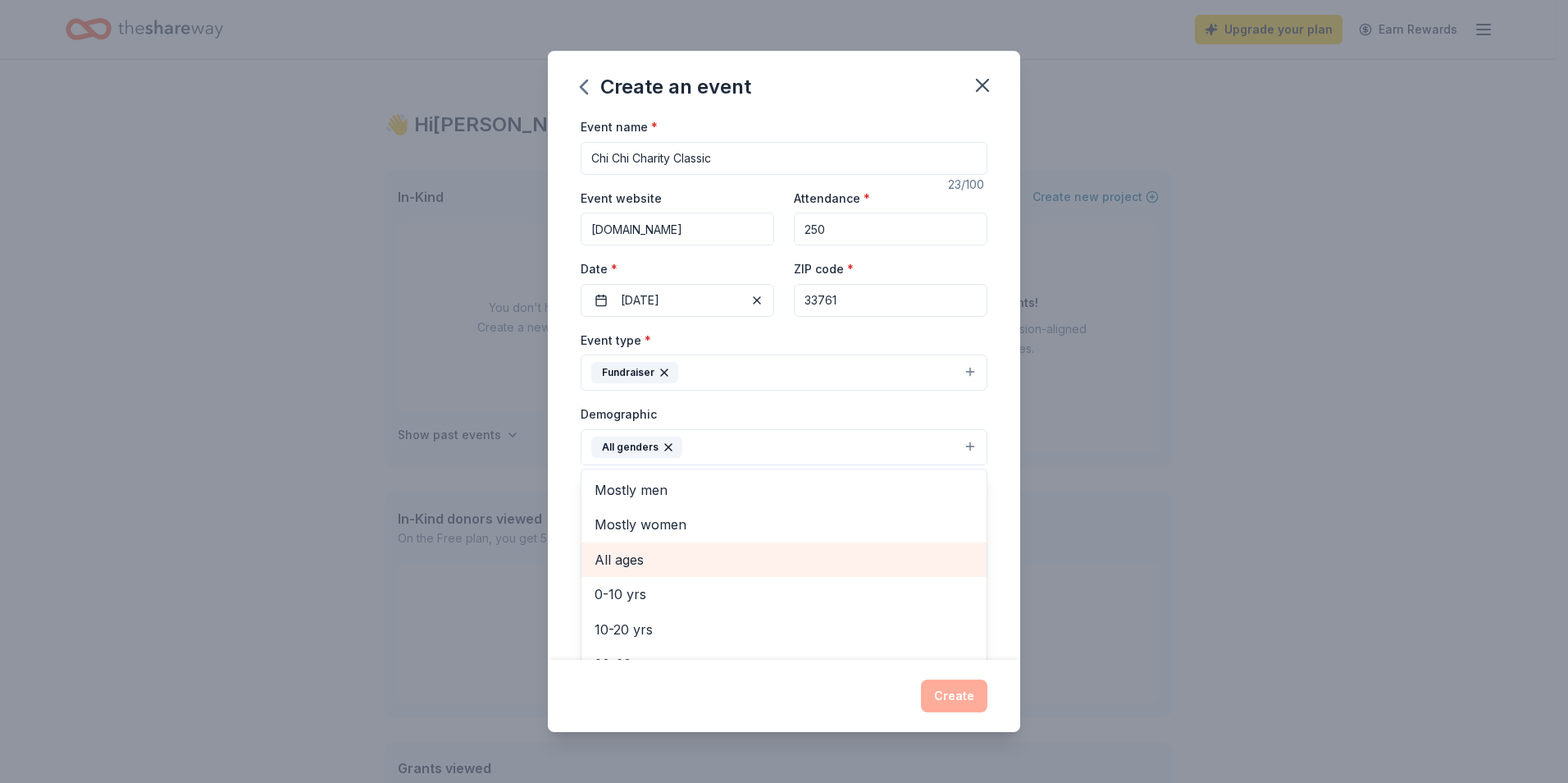
click at [625, 557] on span "All ages" at bounding box center [784, 559] width 379 height 21
click at [992, 523] on div "Event name * Chi Chi Charity Classic 23 /100 Event website www.chichi.org Atten…" at bounding box center [784, 388] width 473 height 543
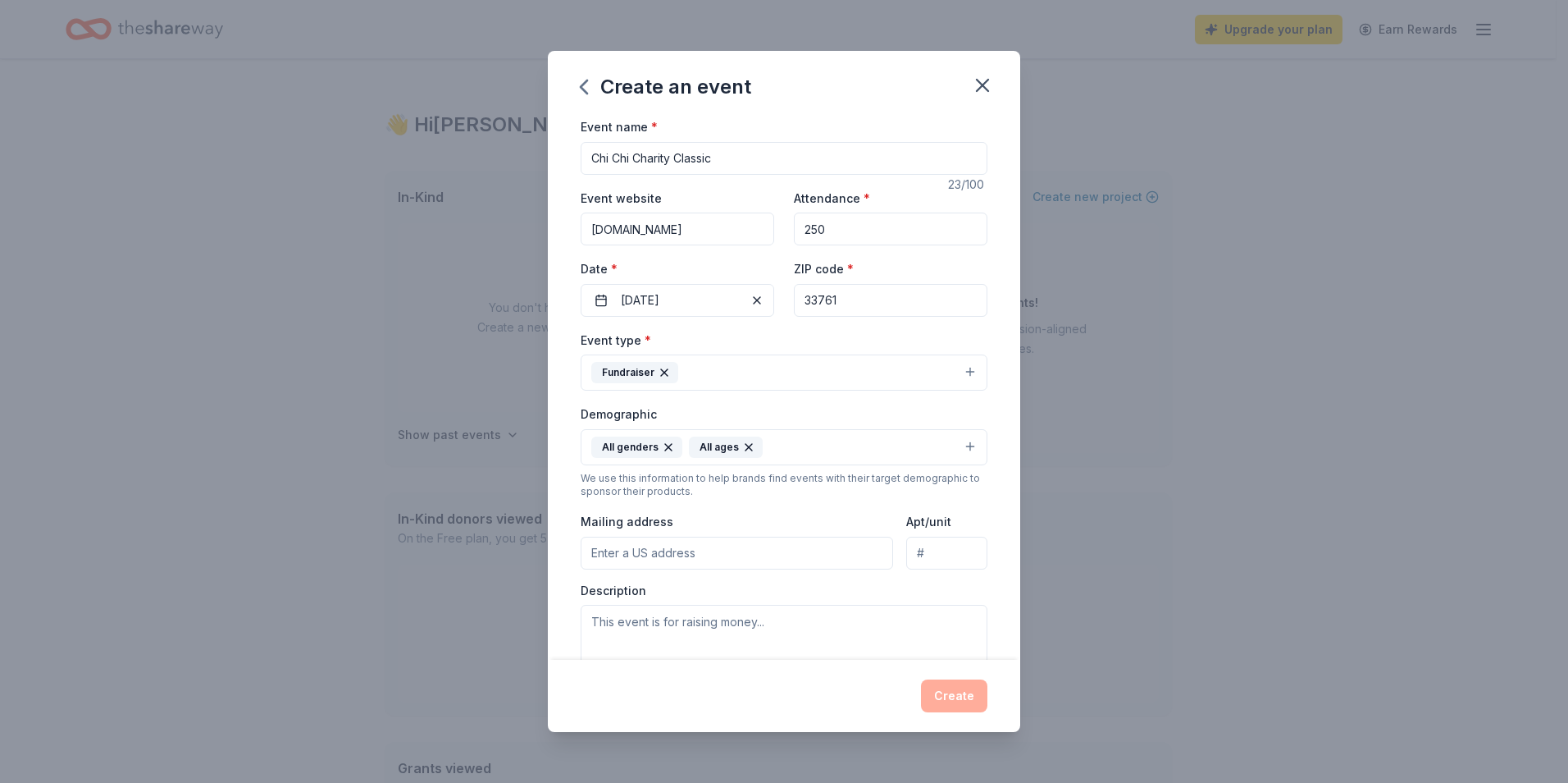
click at [629, 554] on input "Mailing address" at bounding box center [737, 552] width 312 height 33
type input "3030 N. McMullen Booth Road"
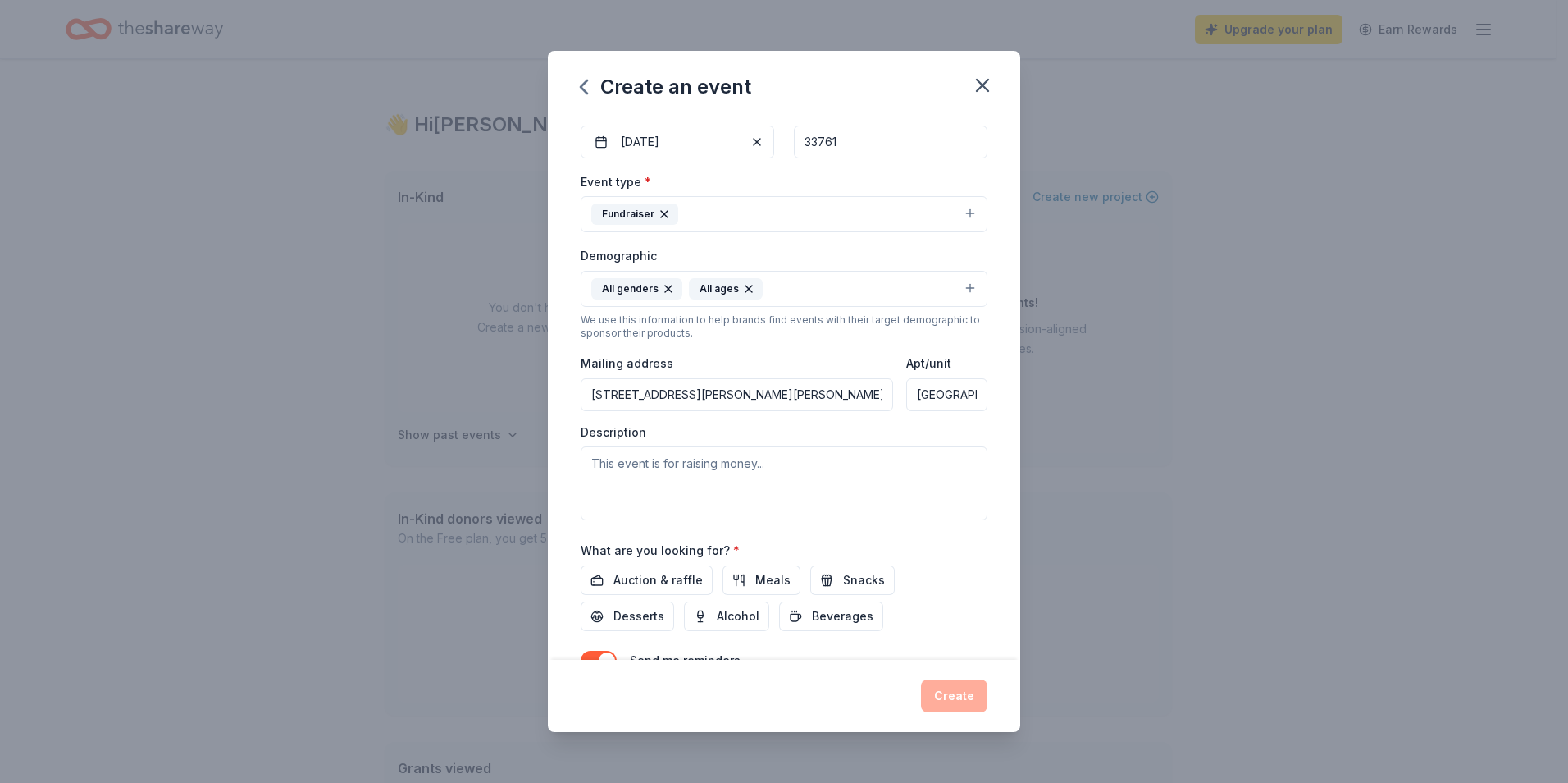
scroll to position [164, 0]
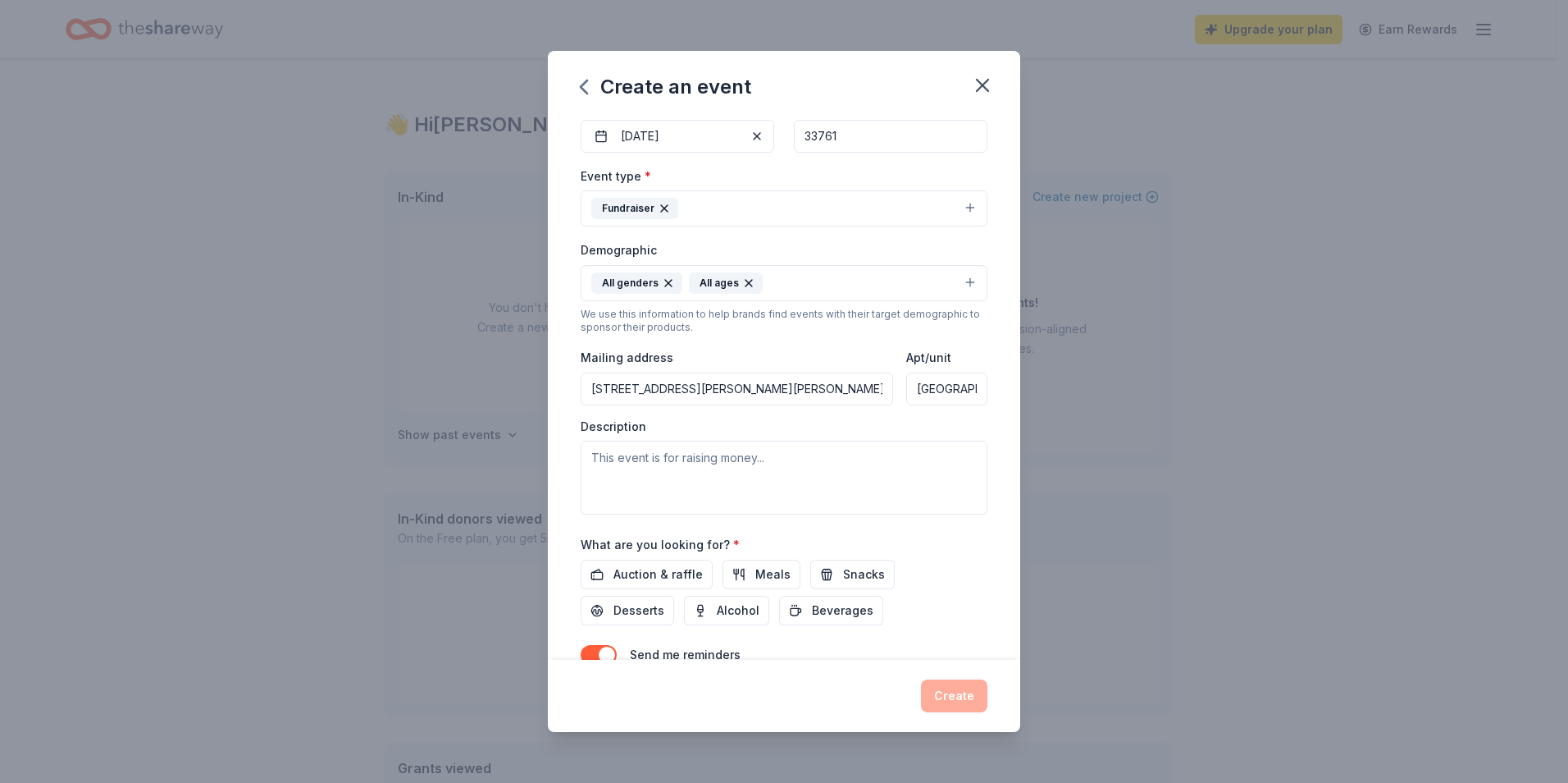
click at [960, 382] on input "Clearwater, FL 33761" at bounding box center [946, 389] width 81 height 33
drag, startPoint x: 967, startPoint y: 386, endPoint x: 890, endPoint y: 379, distance: 77.3
click at [890, 379] on div "Mailing address 3030 N. McMullen Booth Road Apt/unit Clearwater, FL 33761" at bounding box center [784, 376] width 406 height 58
type input "1"
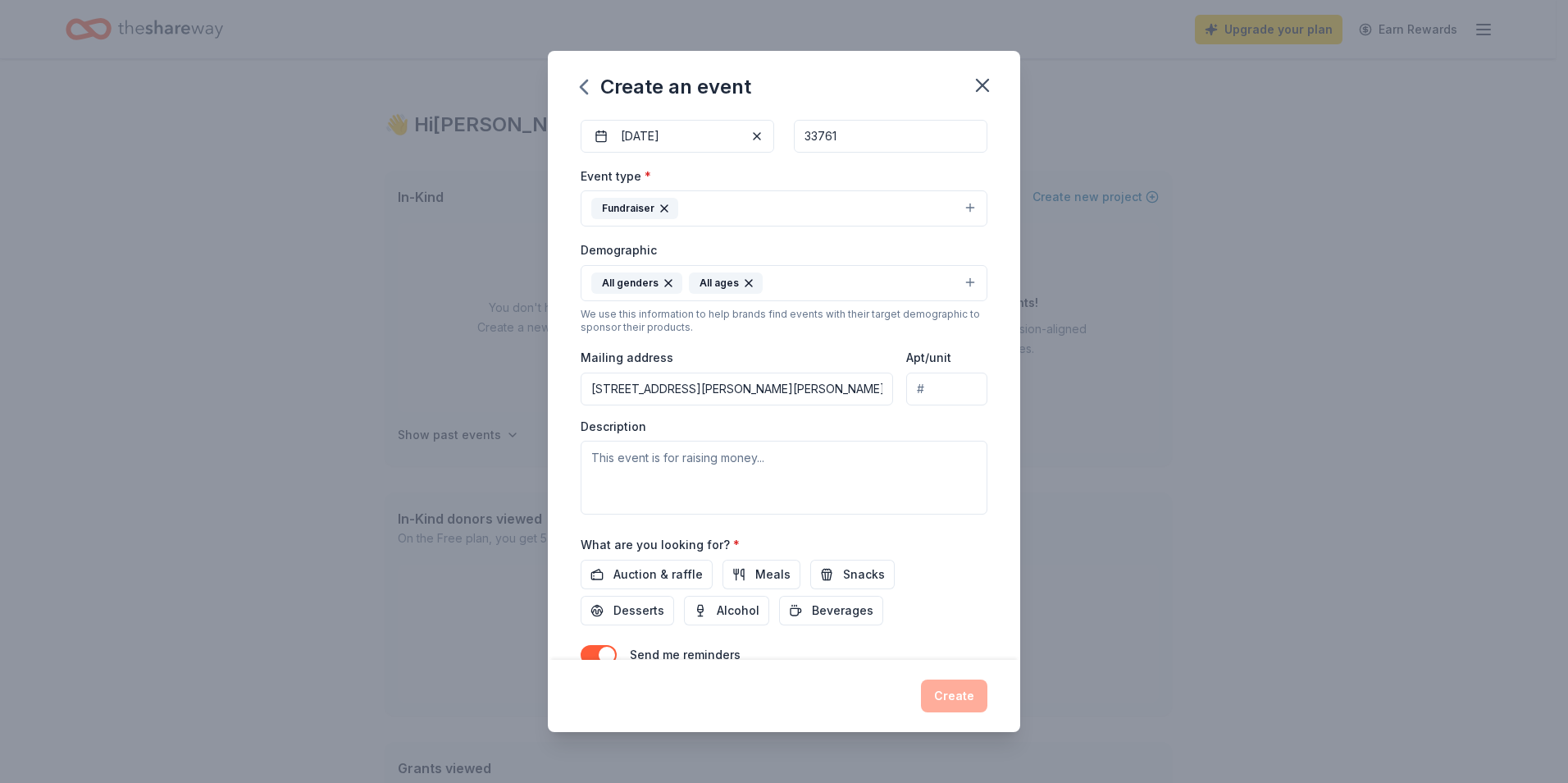
drag, startPoint x: 901, startPoint y: 390, endPoint x: 862, endPoint y: 386, distance: 39.2
click at [862, 384] on div "Mailing address 3030 N. McMullen Booth Road Apt/unit" at bounding box center [784, 376] width 406 height 58
click at [779, 385] on input "3030 N. McMullen Booth Road" at bounding box center [737, 389] width 312 height 33
type input "3030 N. McMullen Booth Road - Clearwater, FL 33761"
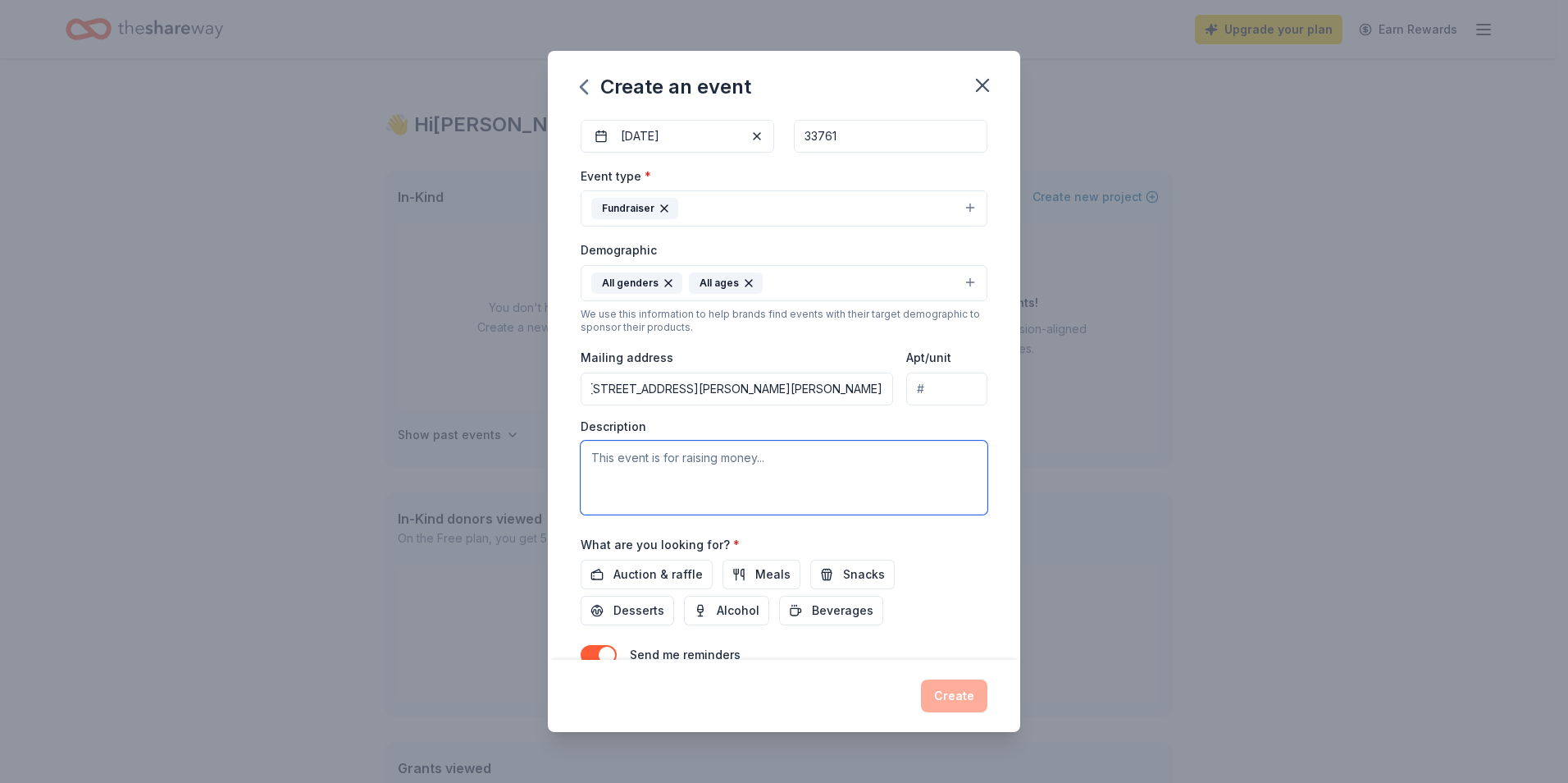
scroll to position [0, 0]
click at [688, 469] on textarea at bounding box center [784, 477] width 406 height 74
click at [600, 465] on textarea at bounding box center [784, 477] width 406 height 74
type textarea "R"
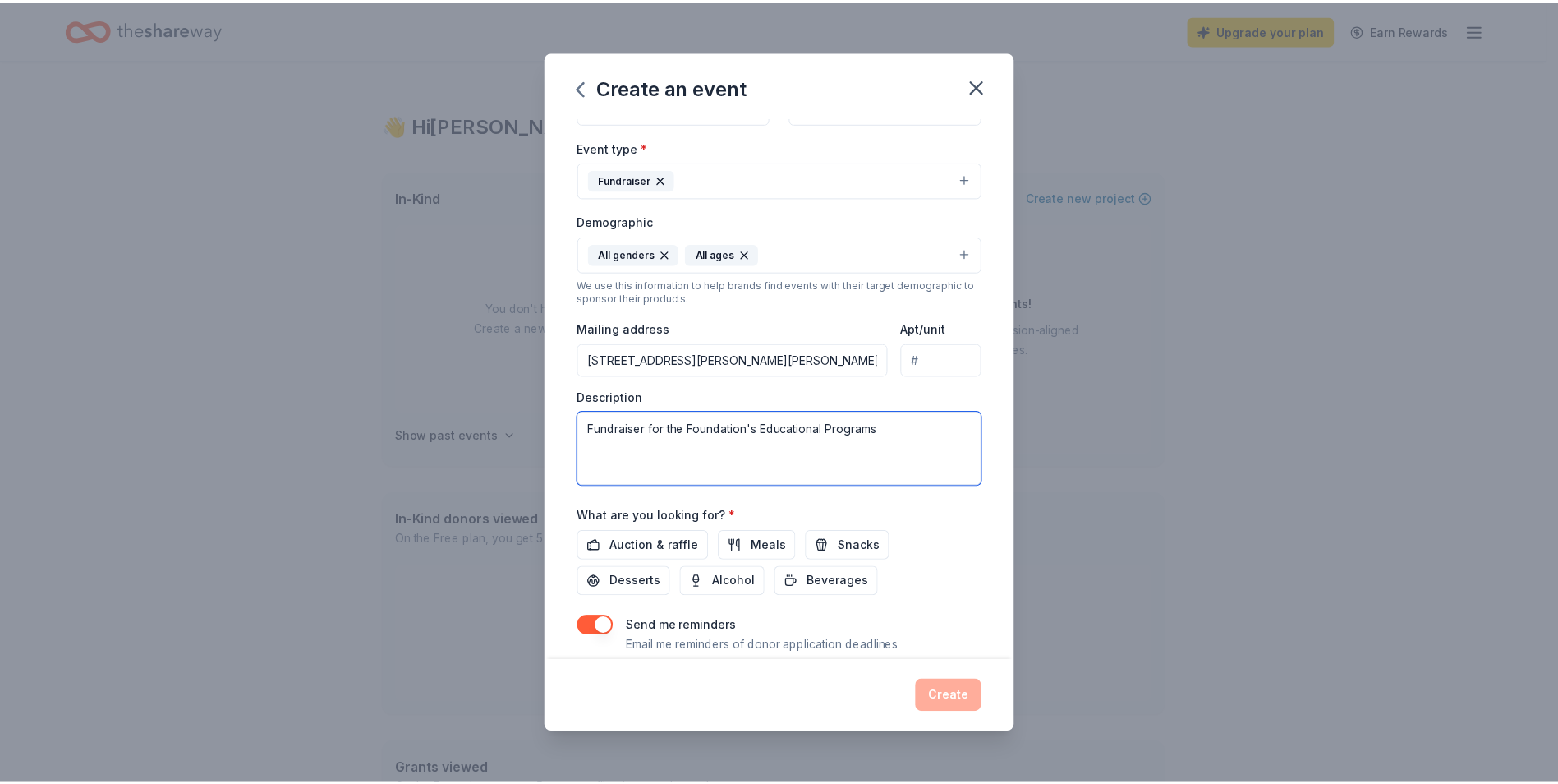
scroll to position [245, 0]
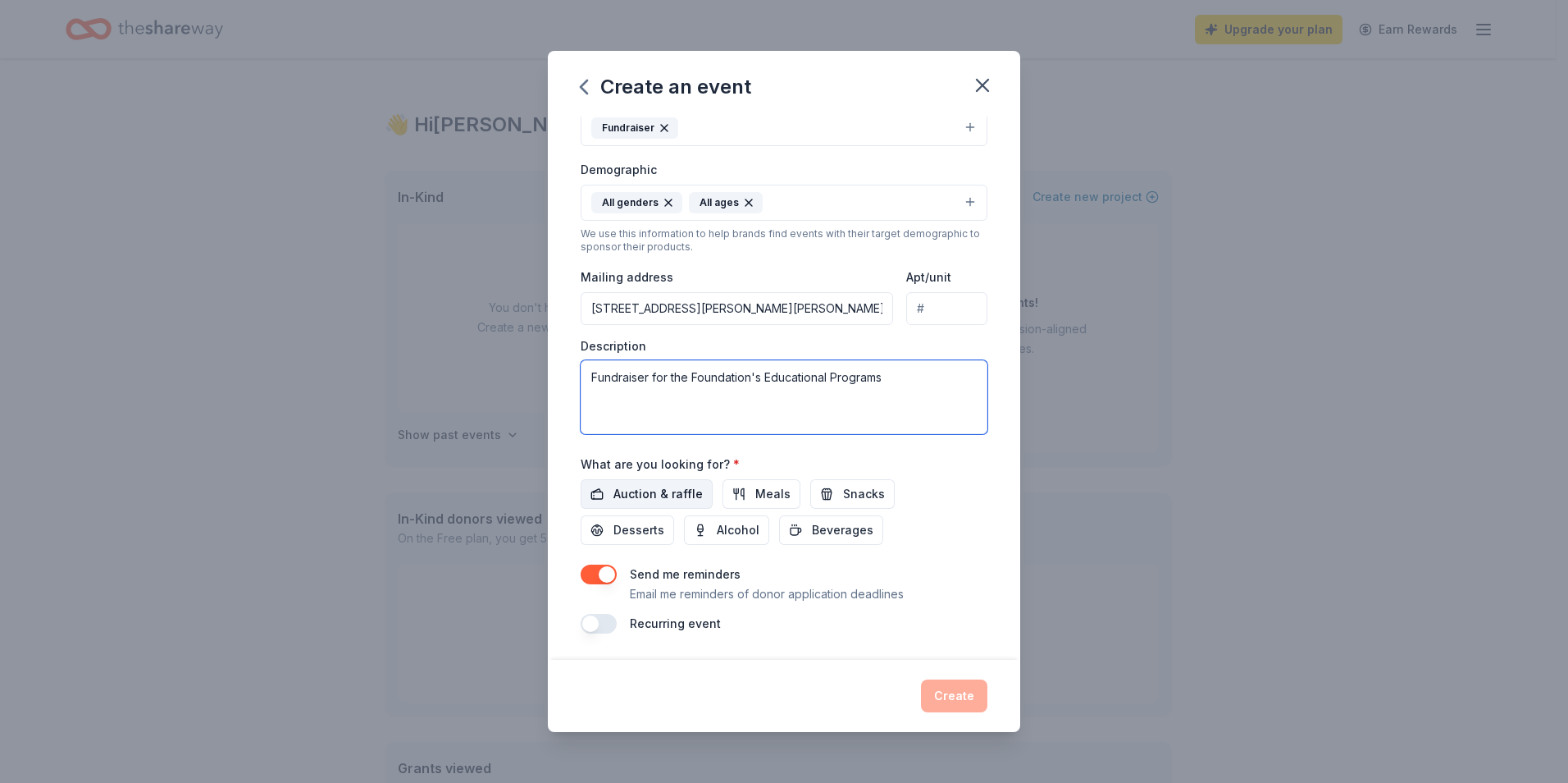
type textarea "Fundraiser for the Foundation's Educational Programs"
click at [676, 492] on span "Auction & raffle" at bounding box center [658, 493] width 90 height 20
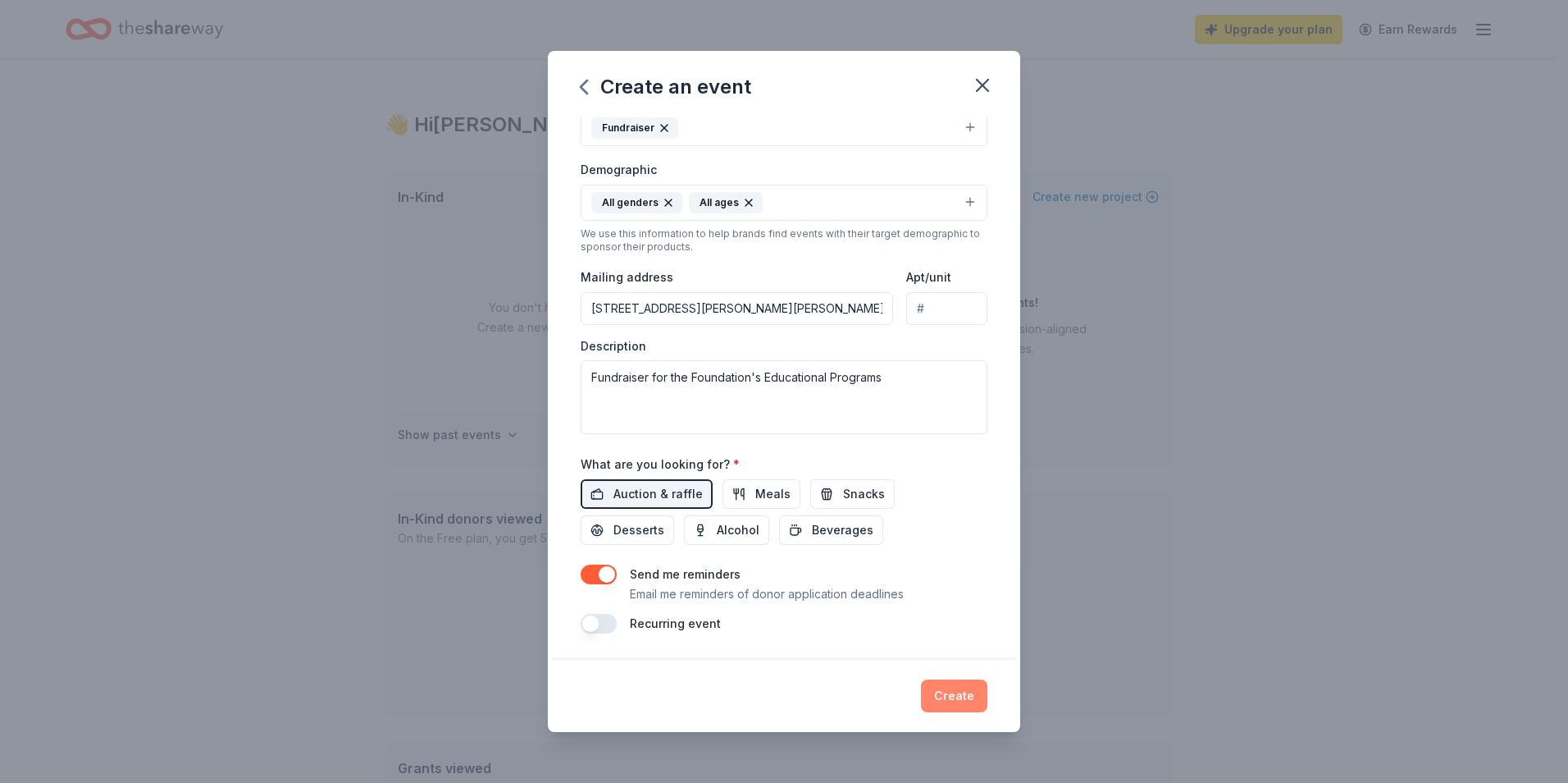
click at [953, 690] on button "Create" at bounding box center [954, 695] width 66 height 33
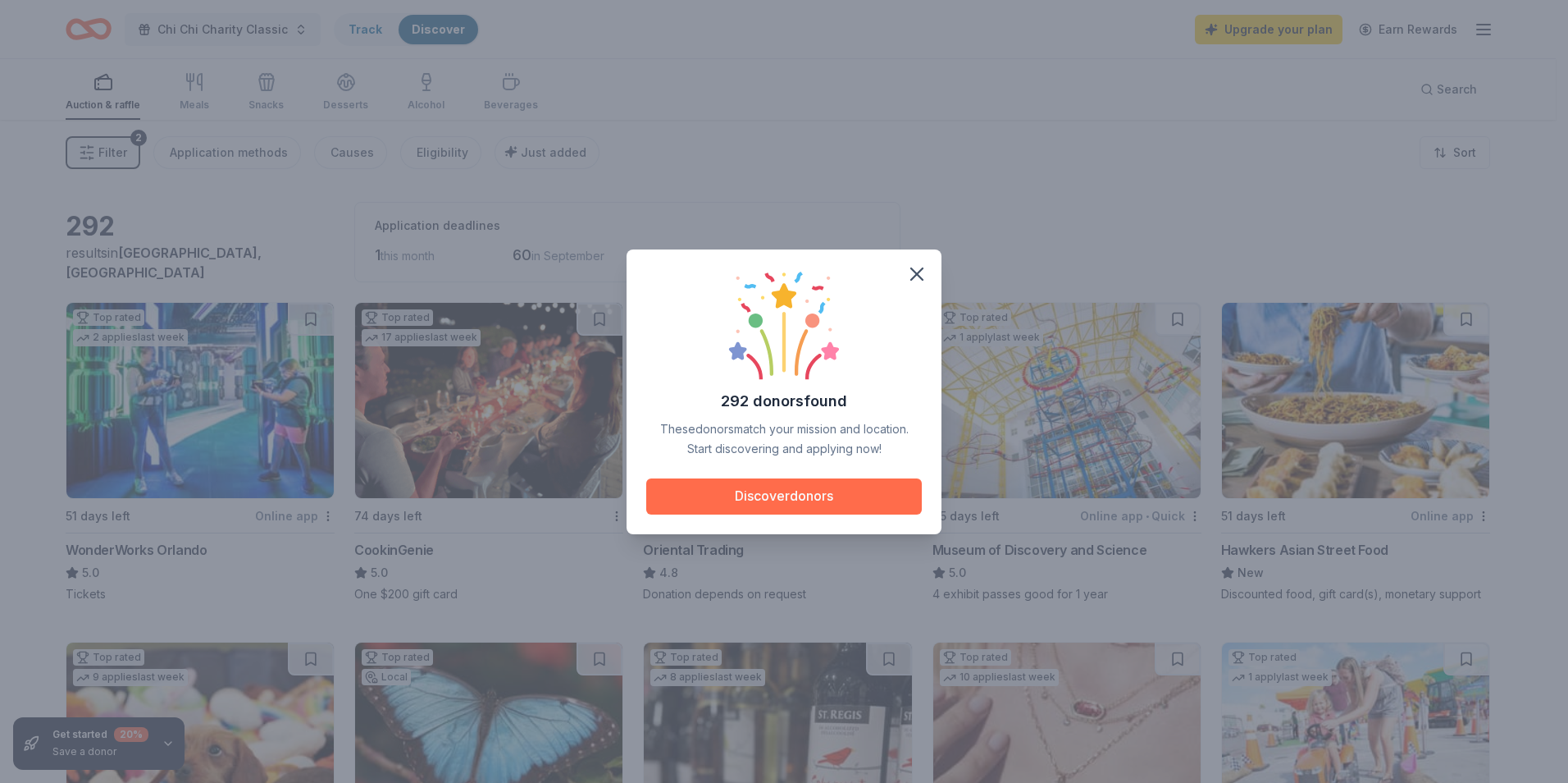
click at [793, 496] on button "Discover donors" at bounding box center [784, 496] width 275 height 36
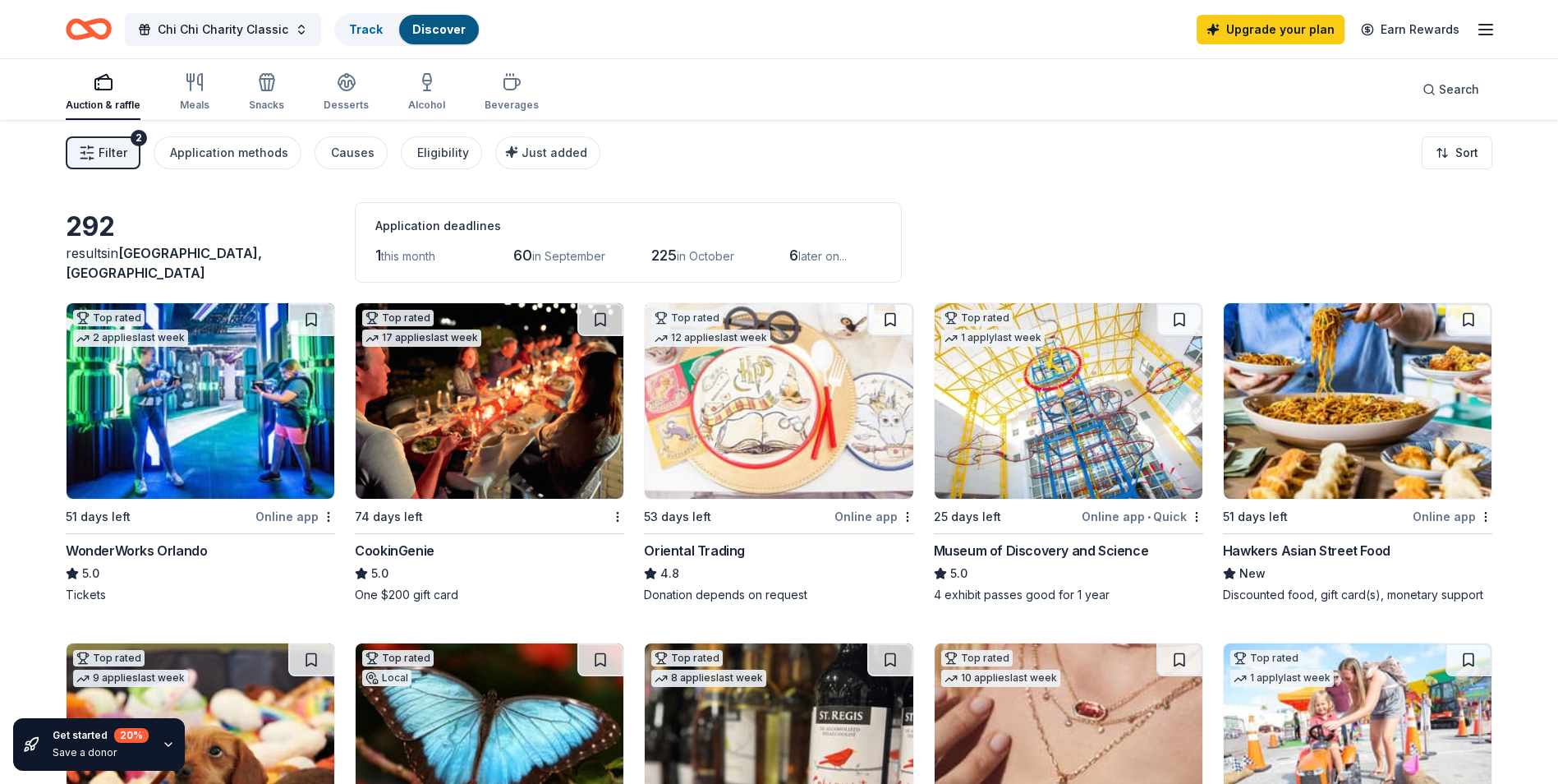
click at [109, 152] on span "Filter" at bounding box center [112, 152] width 29 height 20
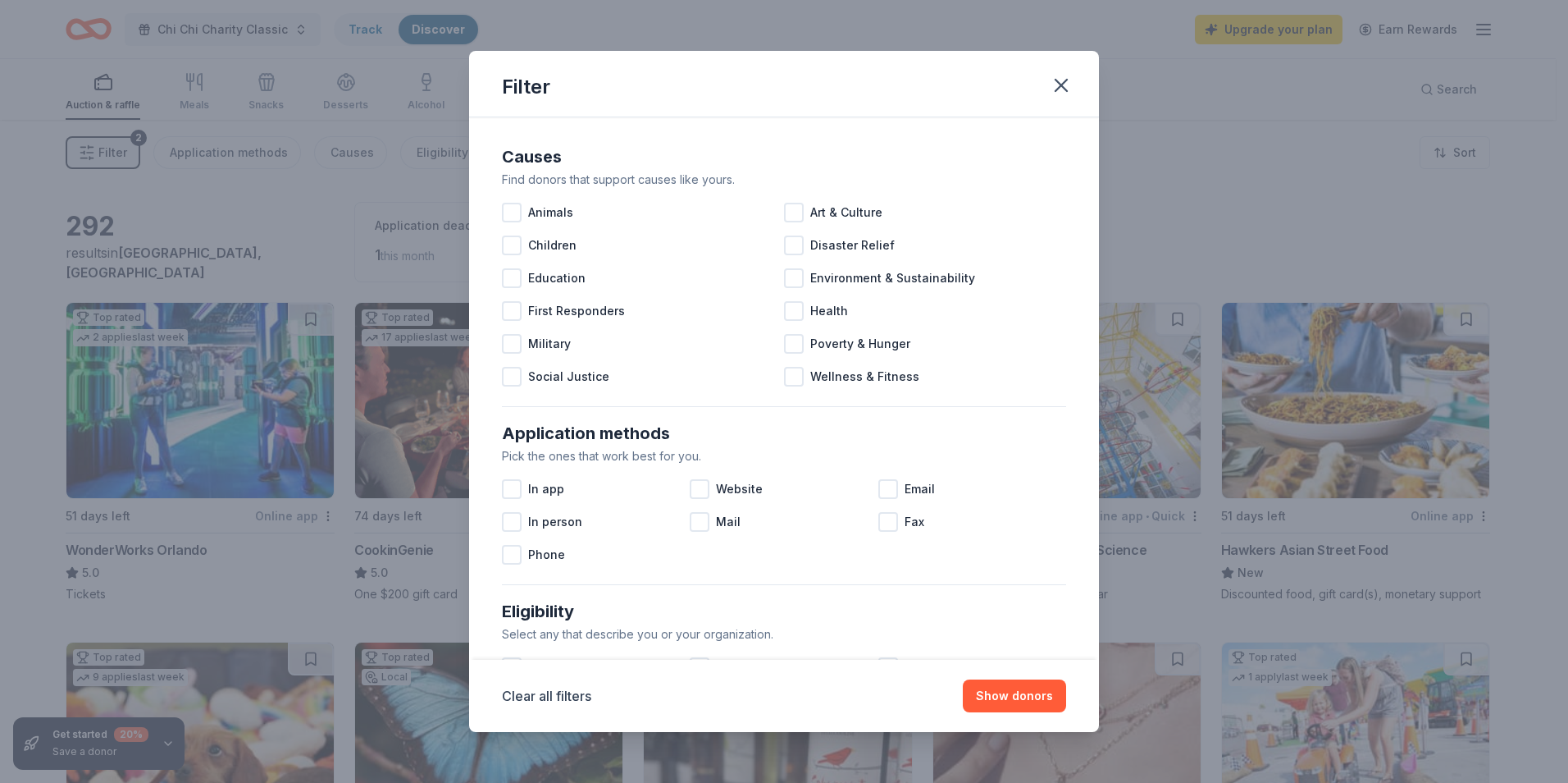
click at [107, 151] on div "Filter Causes Find donors that support causes like yours. Animals Art & Culture…" at bounding box center [784, 392] width 1568 height 783
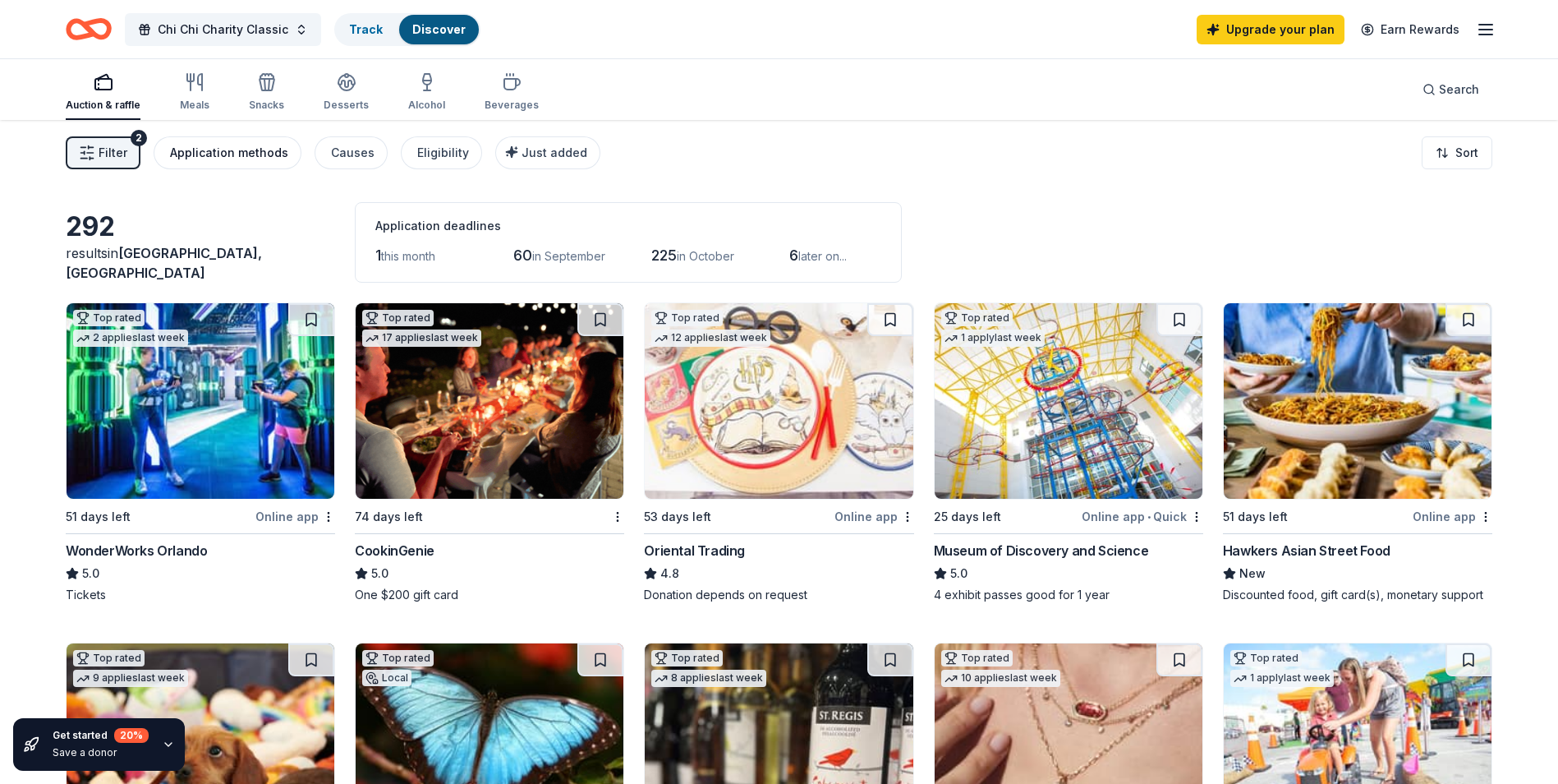
click at [239, 154] on div "Application methods" at bounding box center [229, 152] width 118 height 20
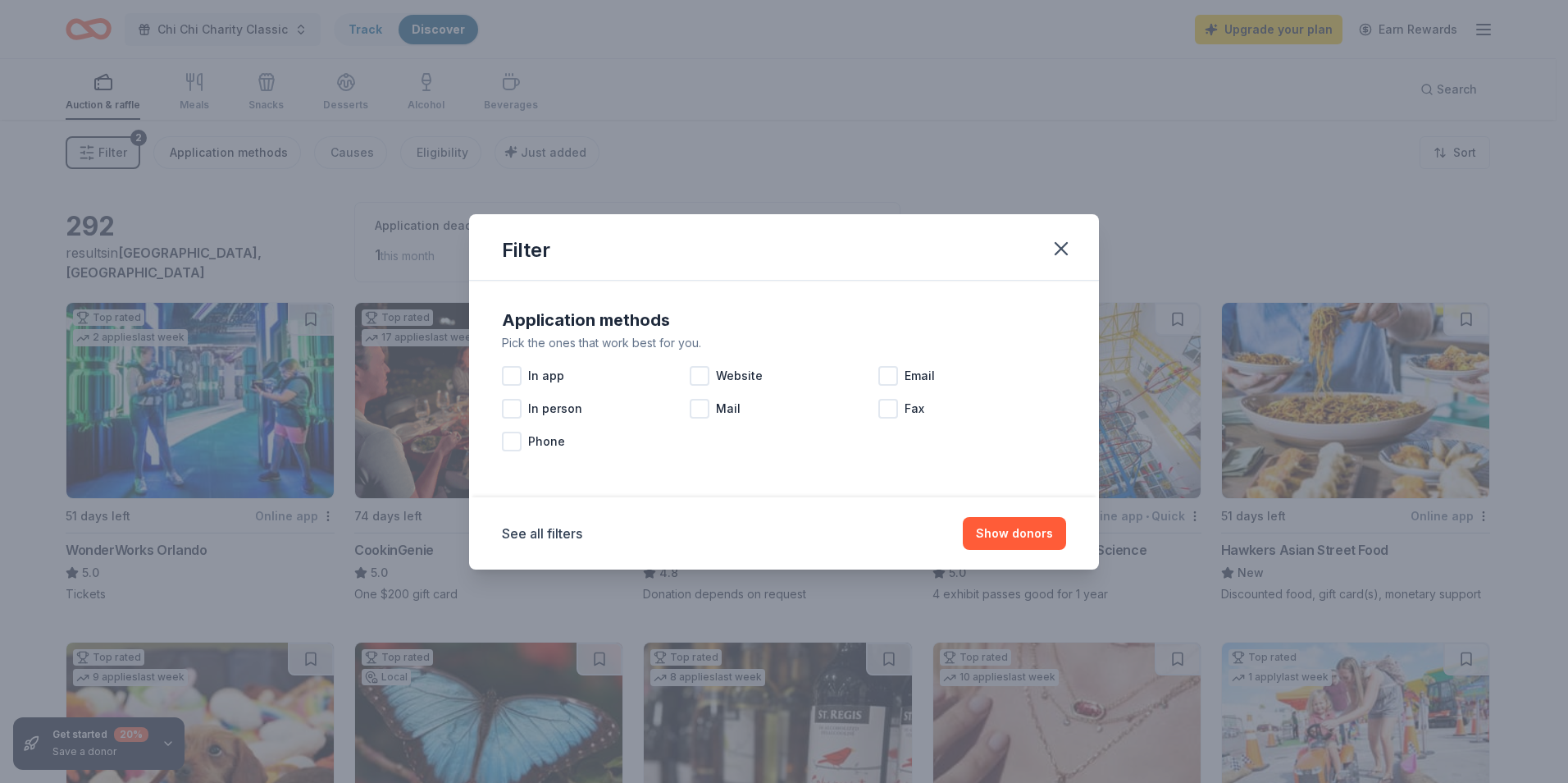
click at [238, 155] on div "Filter Application methods Pick the ones that work best for you. In app Website…" at bounding box center [784, 392] width 1568 height 783
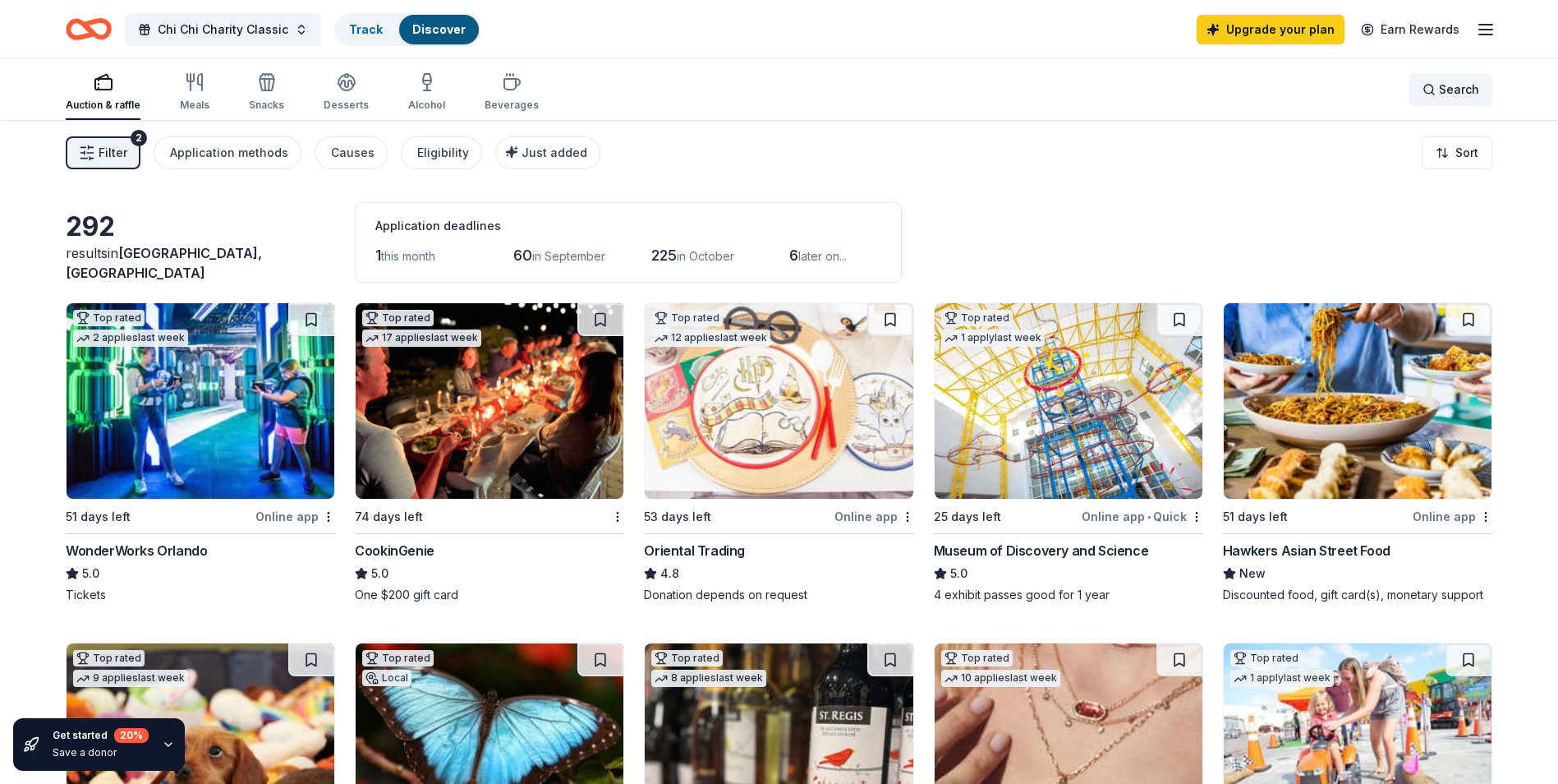
click at [1445, 87] on span "Search" at bounding box center [1459, 89] width 40 height 20
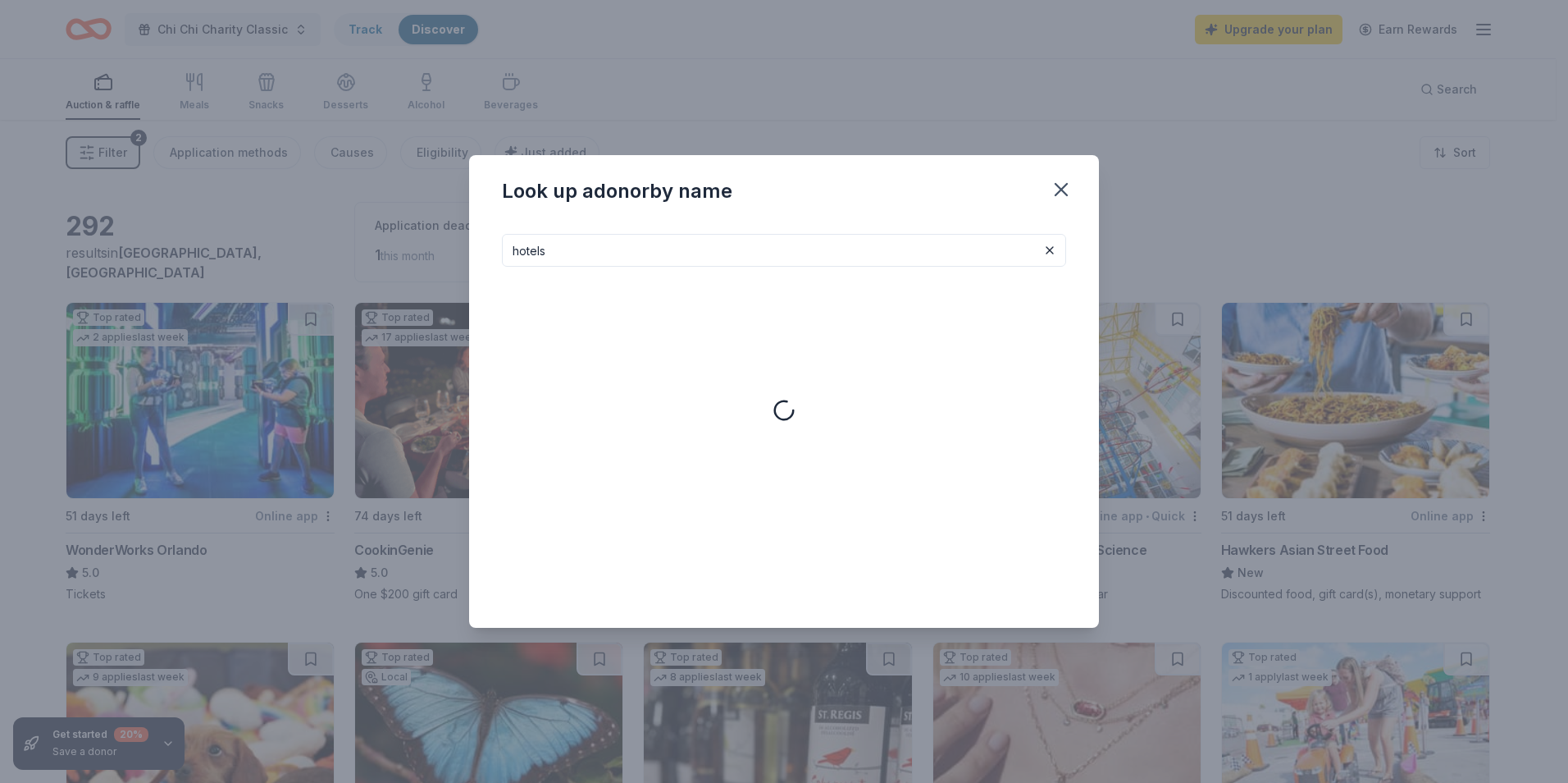
type input "hotels"
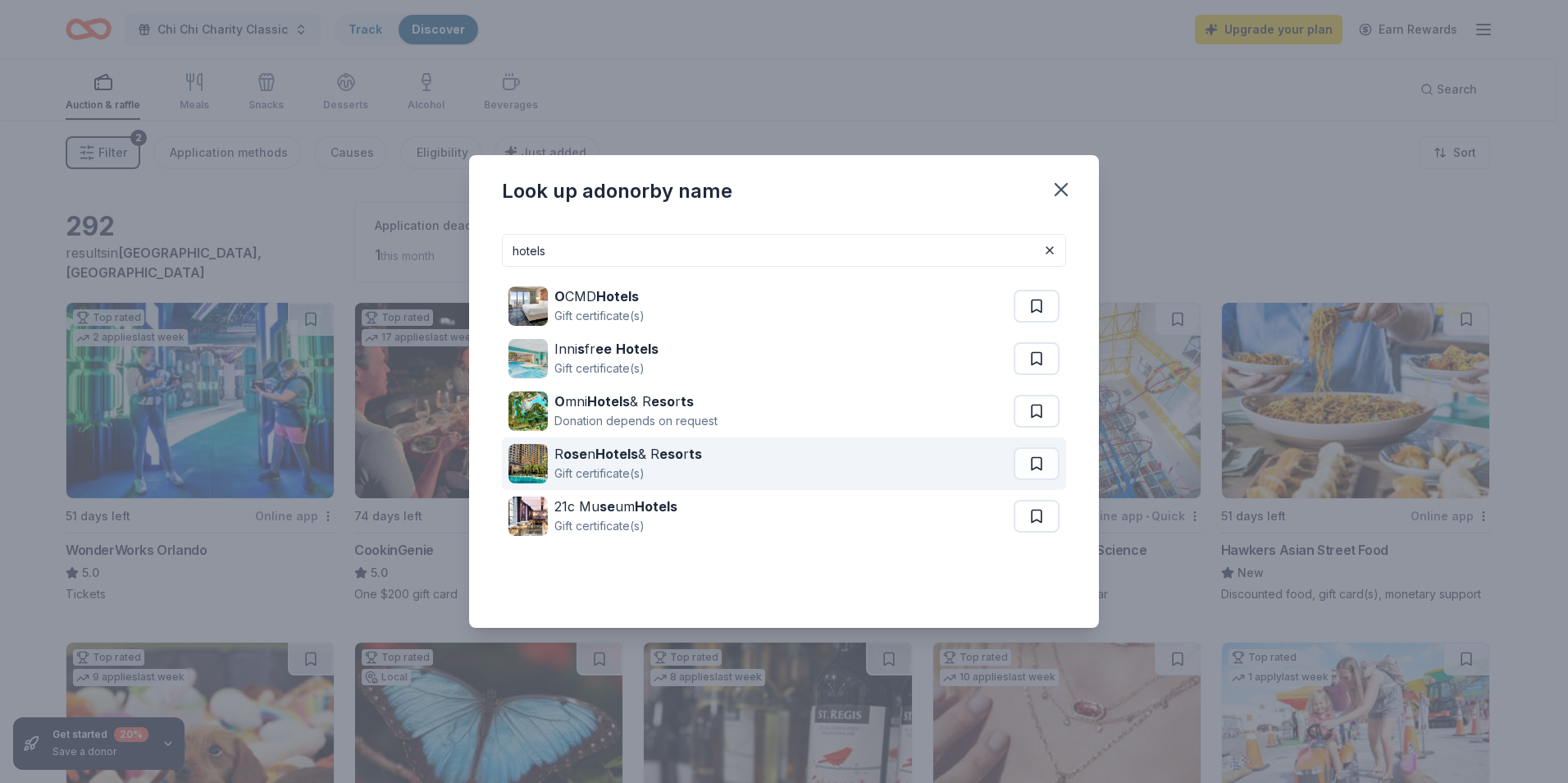
click at [766, 440] on div "R ose n Hotels & R eso r ts Gift certificate(s)" at bounding box center [760, 463] width 505 height 52
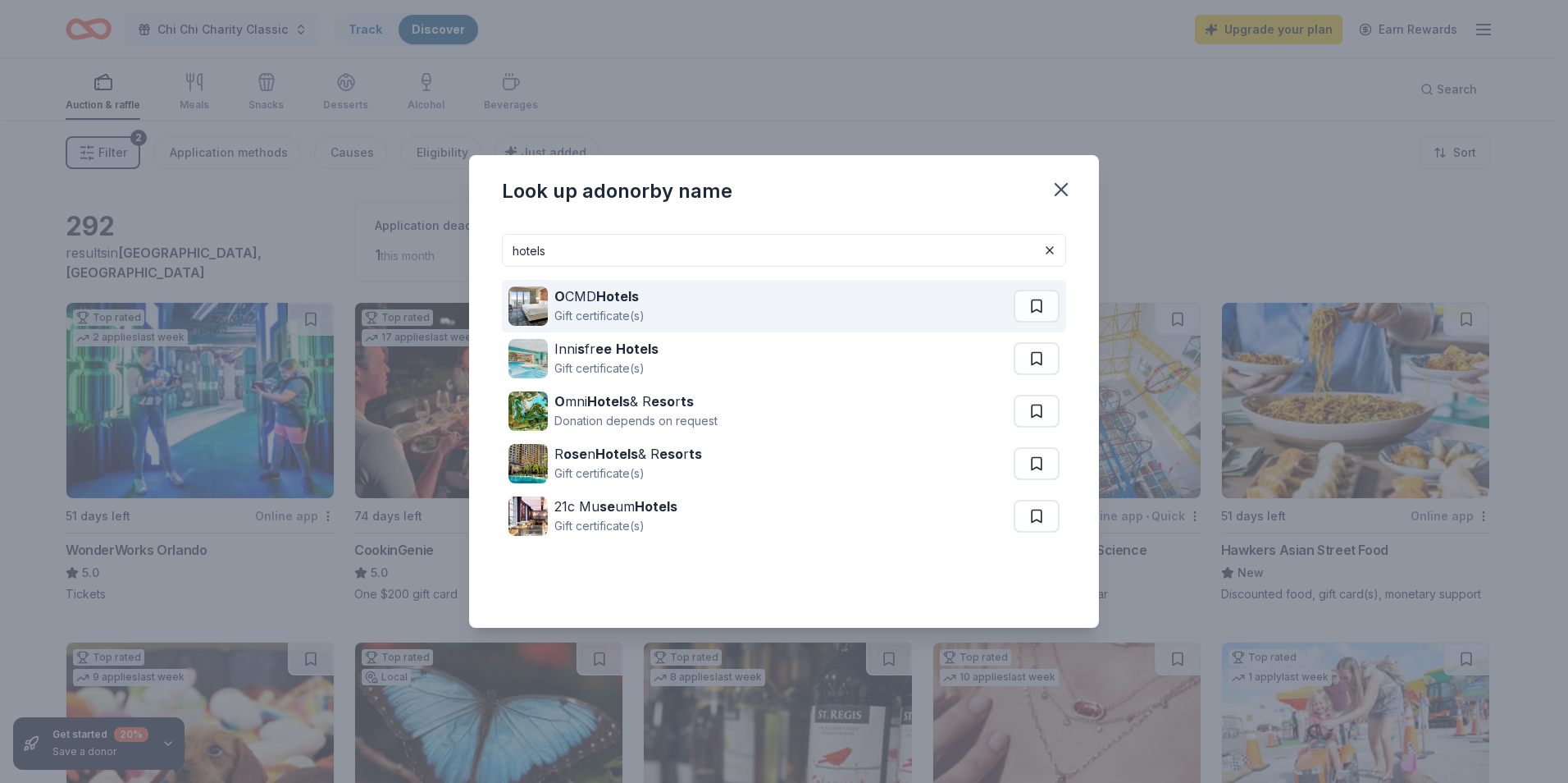
click at [600, 304] on strong "Hotels" at bounding box center [617, 296] width 43 height 17
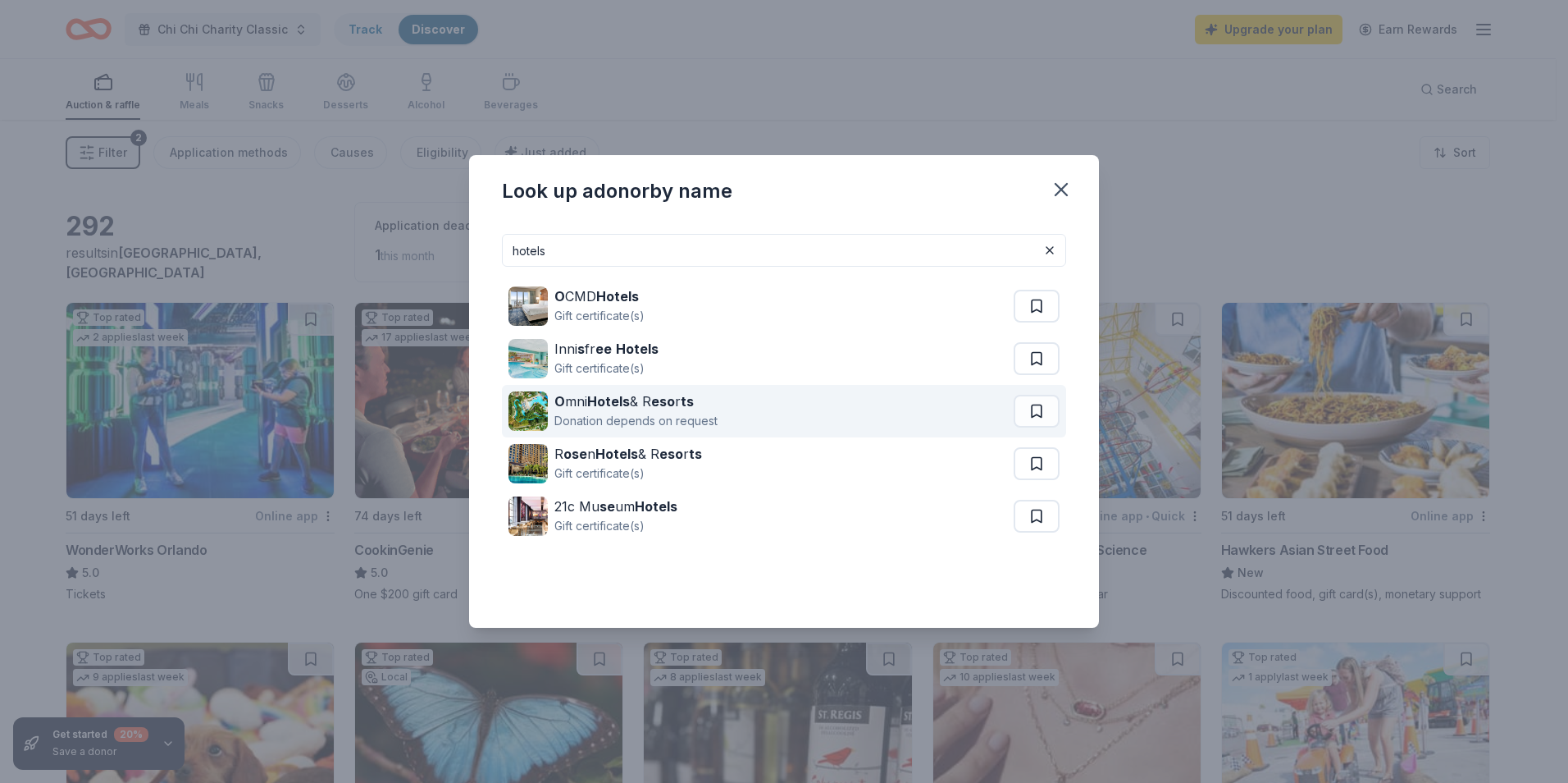
click at [642, 406] on div "O mni Hotels & R eso r ts" at bounding box center [635, 401] width 163 height 20
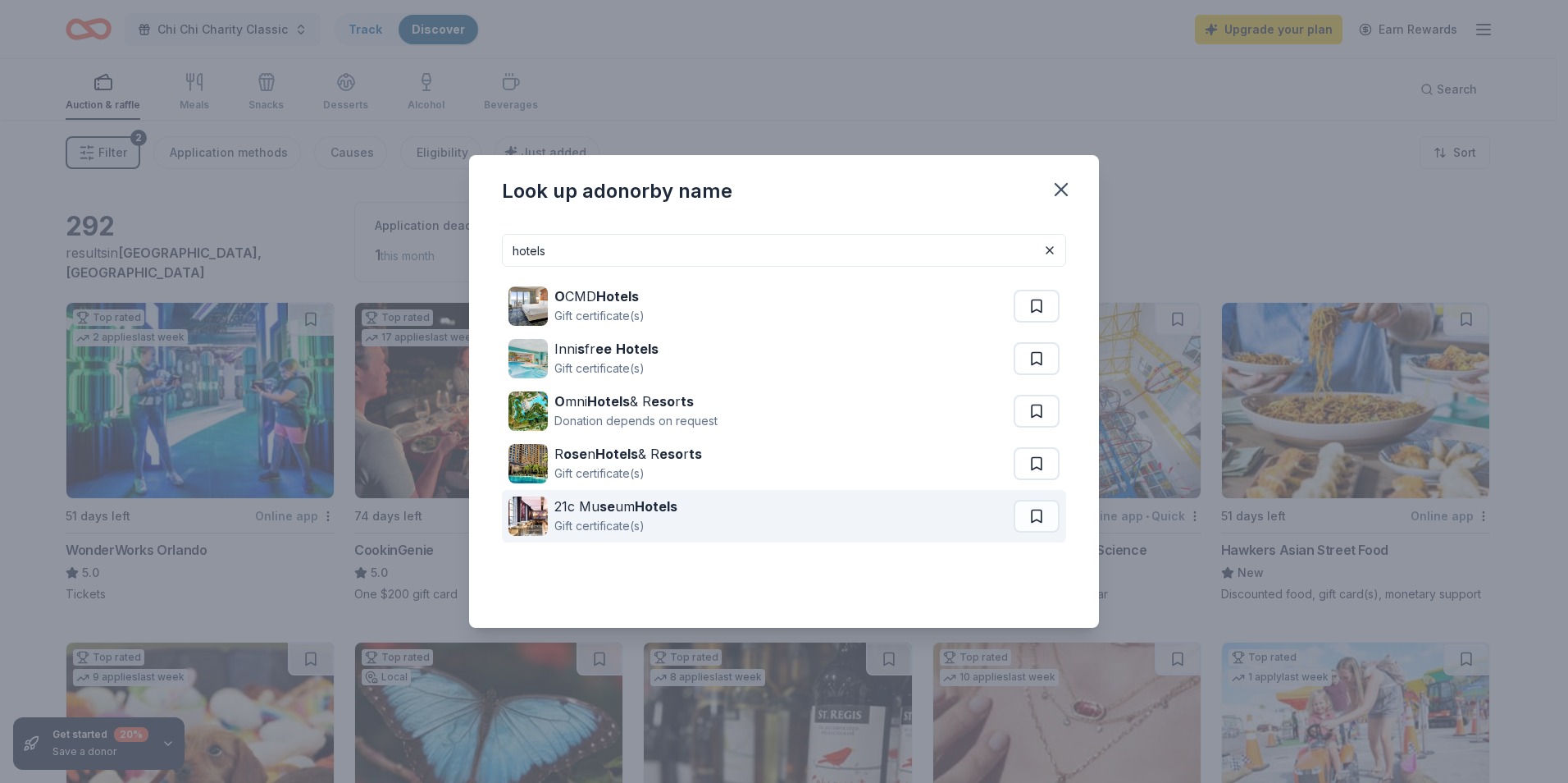
click at [660, 505] on strong "Hotels" at bounding box center [656, 506] width 43 height 17
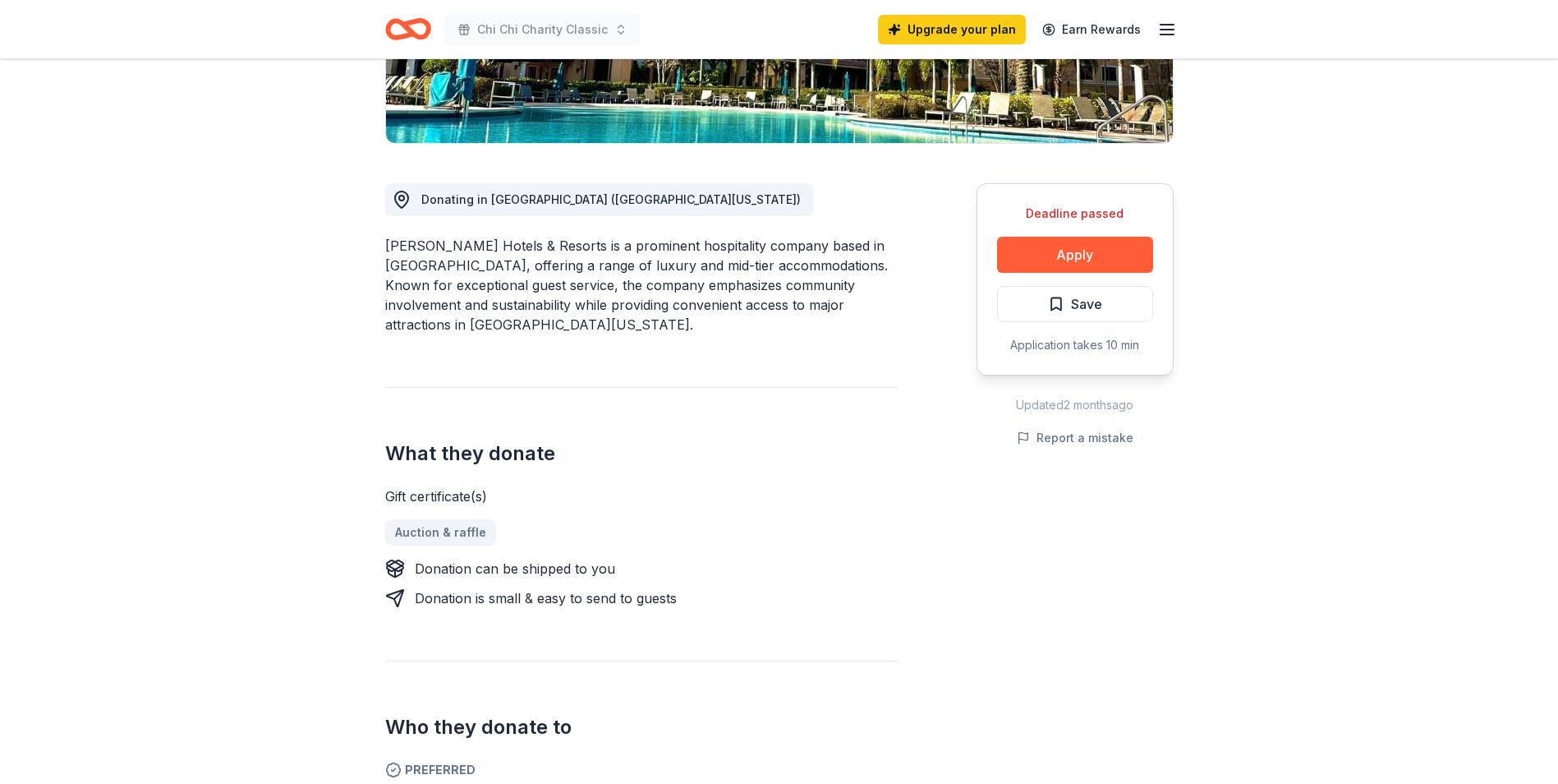
scroll to position [411, 0]
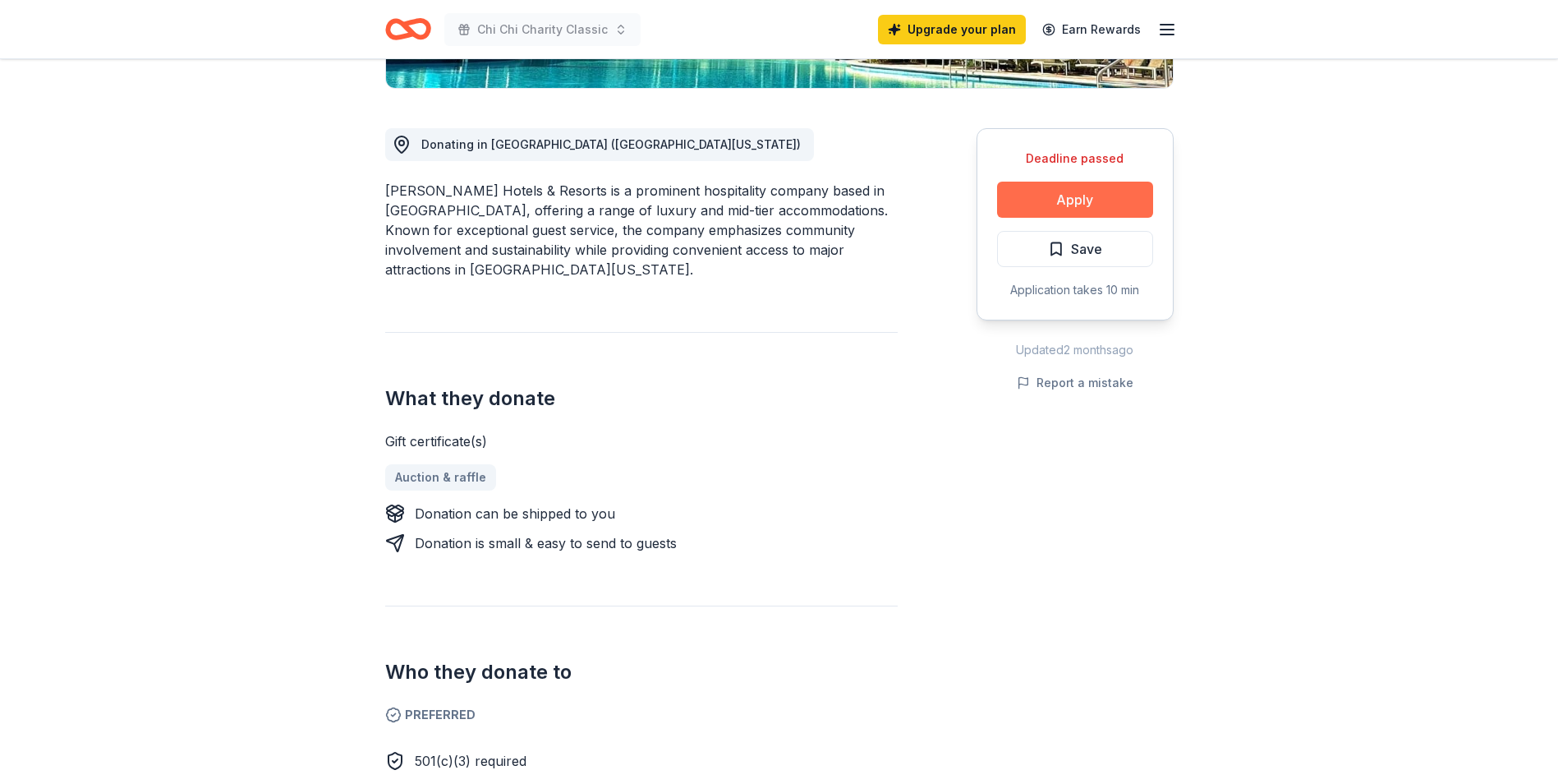
click at [1079, 198] on button "Apply" at bounding box center [1075, 199] width 156 height 36
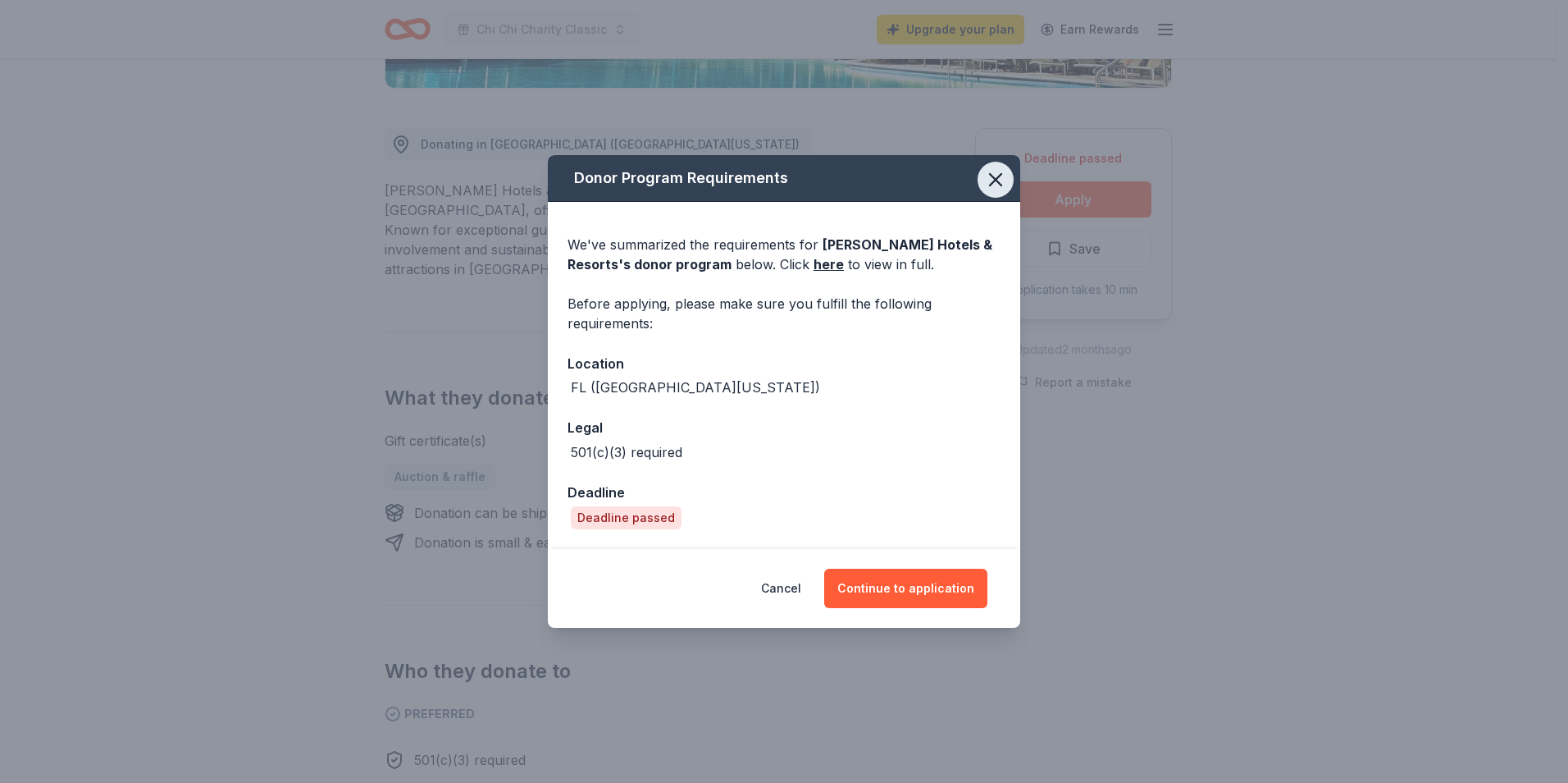
click at [999, 182] on icon "button" at bounding box center [995, 179] width 23 height 23
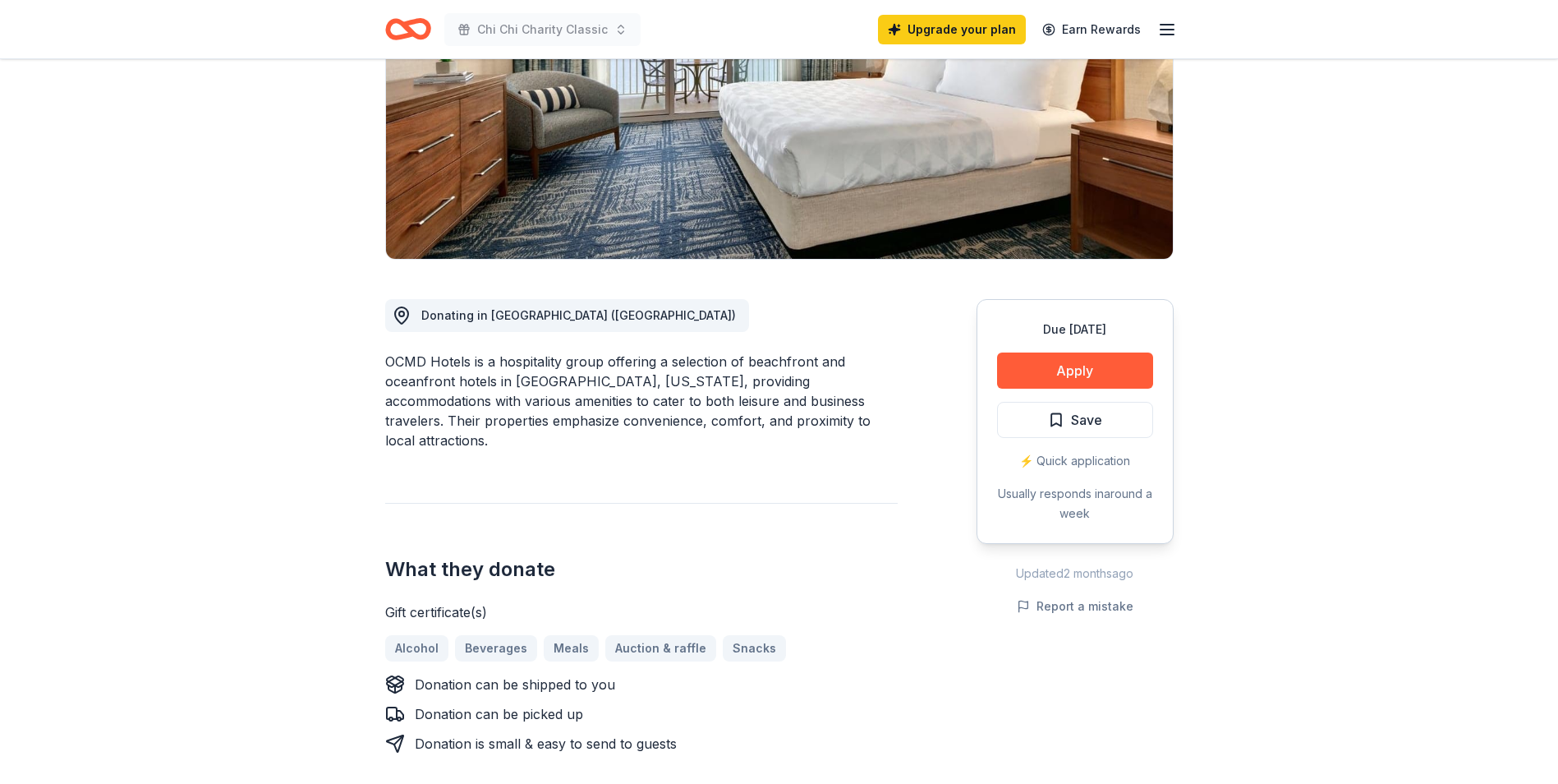
scroll to position [246, 0]
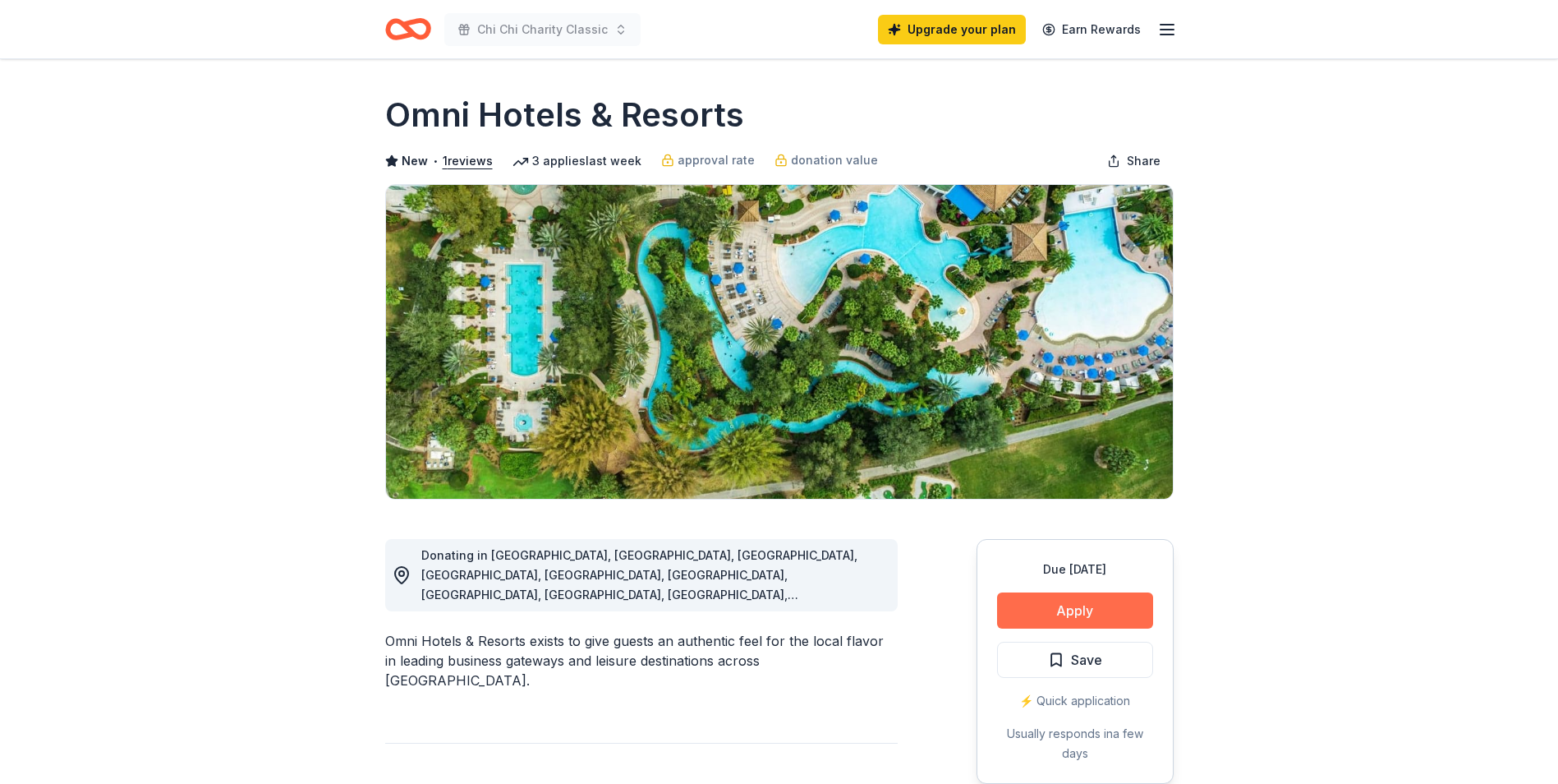
click at [1086, 613] on button "Apply" at bounding box center [1075, 610] width 156 height 36
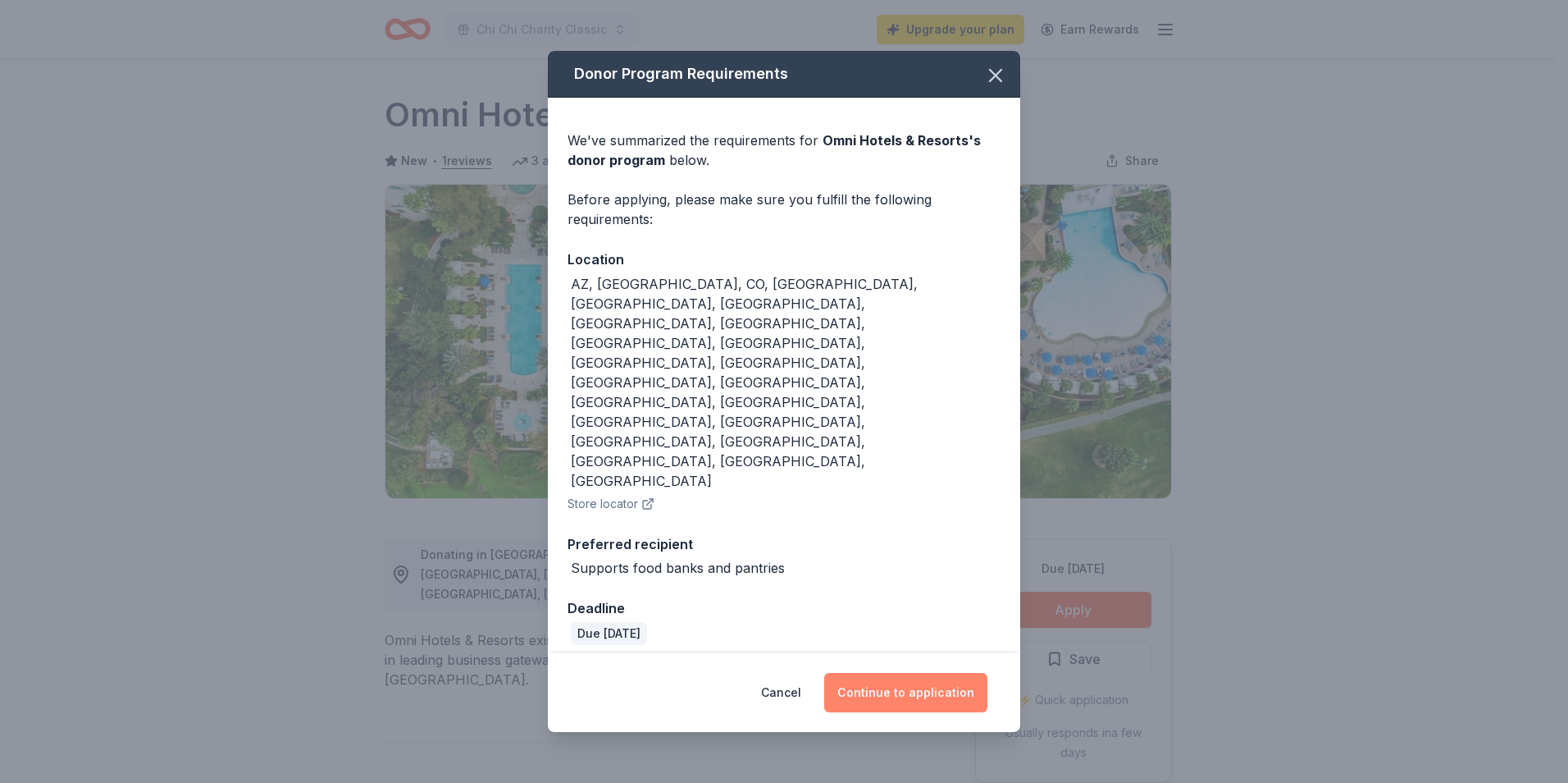
click at [901, 673] on button "Continue to application" at bounding box center [905, 692] width 163 height 39
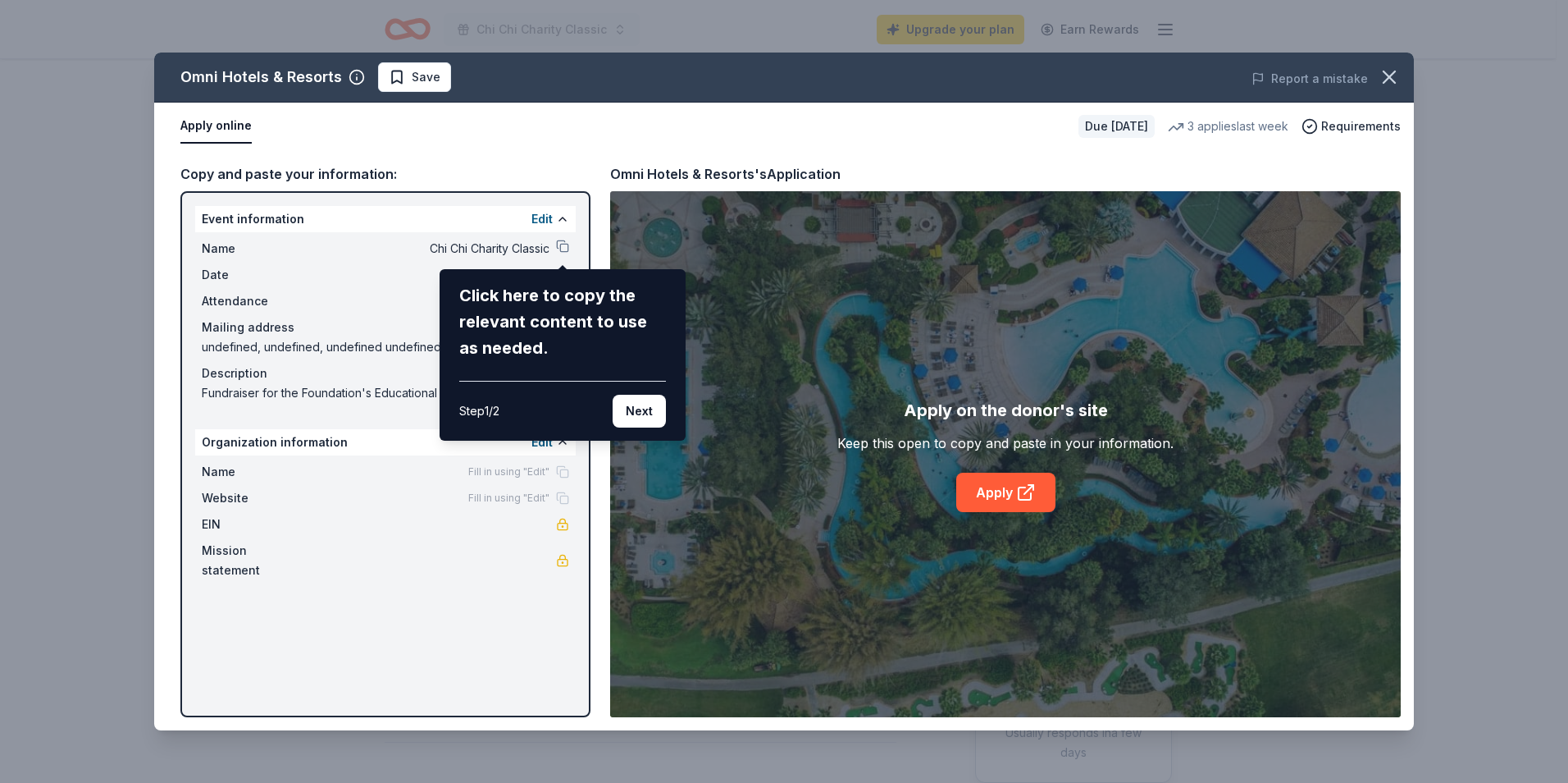
click at [998, 494] on div "Omni Hotels & Resorts Save Report a mistake Apply online Due in 51 days 3 appli…" at bounding box center [784, 391] width 1259 height 677
click at [646, 406] on button "Next" at bounding box center [639, 410] width 53 height 33
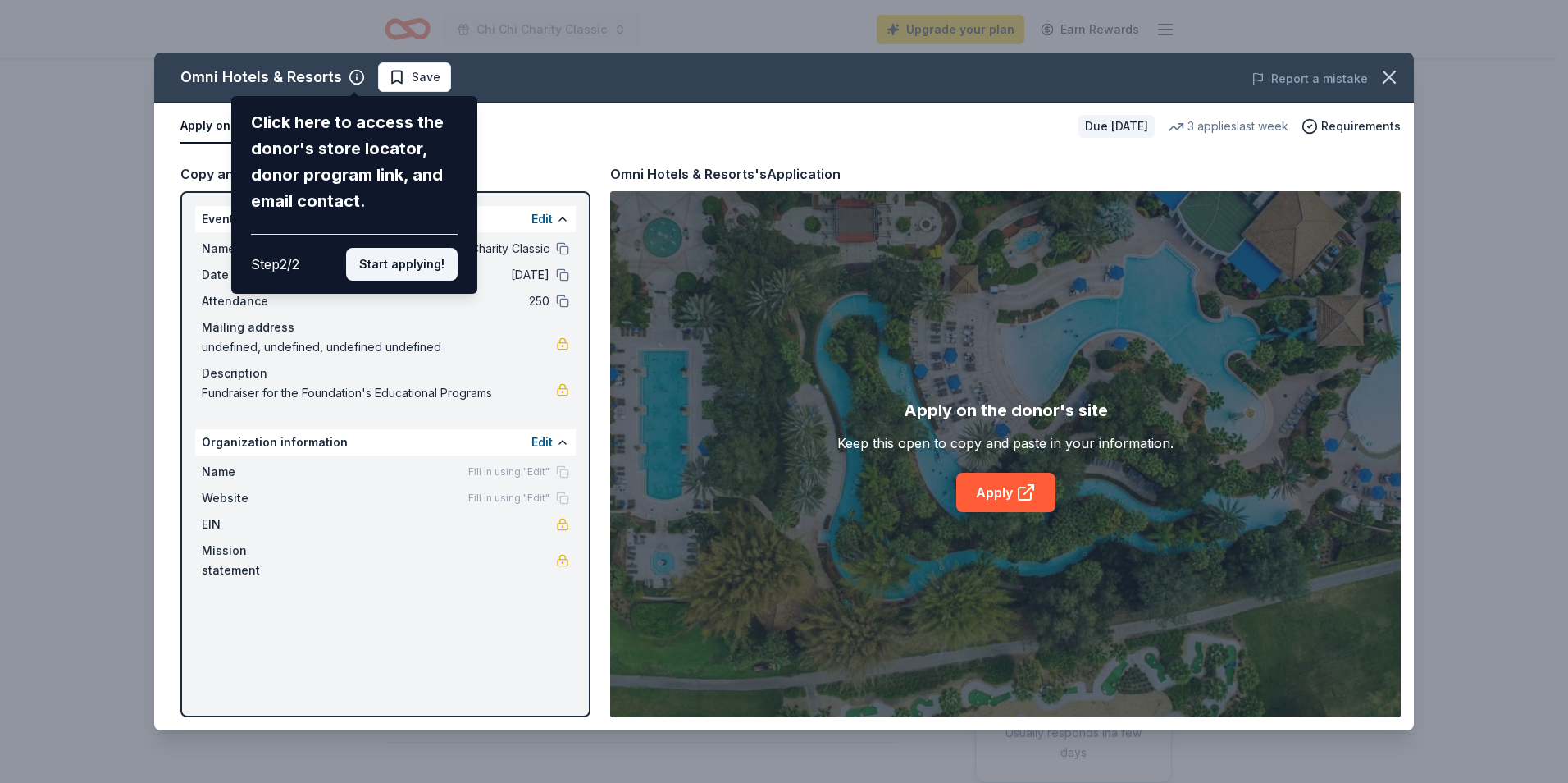
click at [413, 270] on button "Start applying!" at bounding box center [401, 263] width 111 height 33
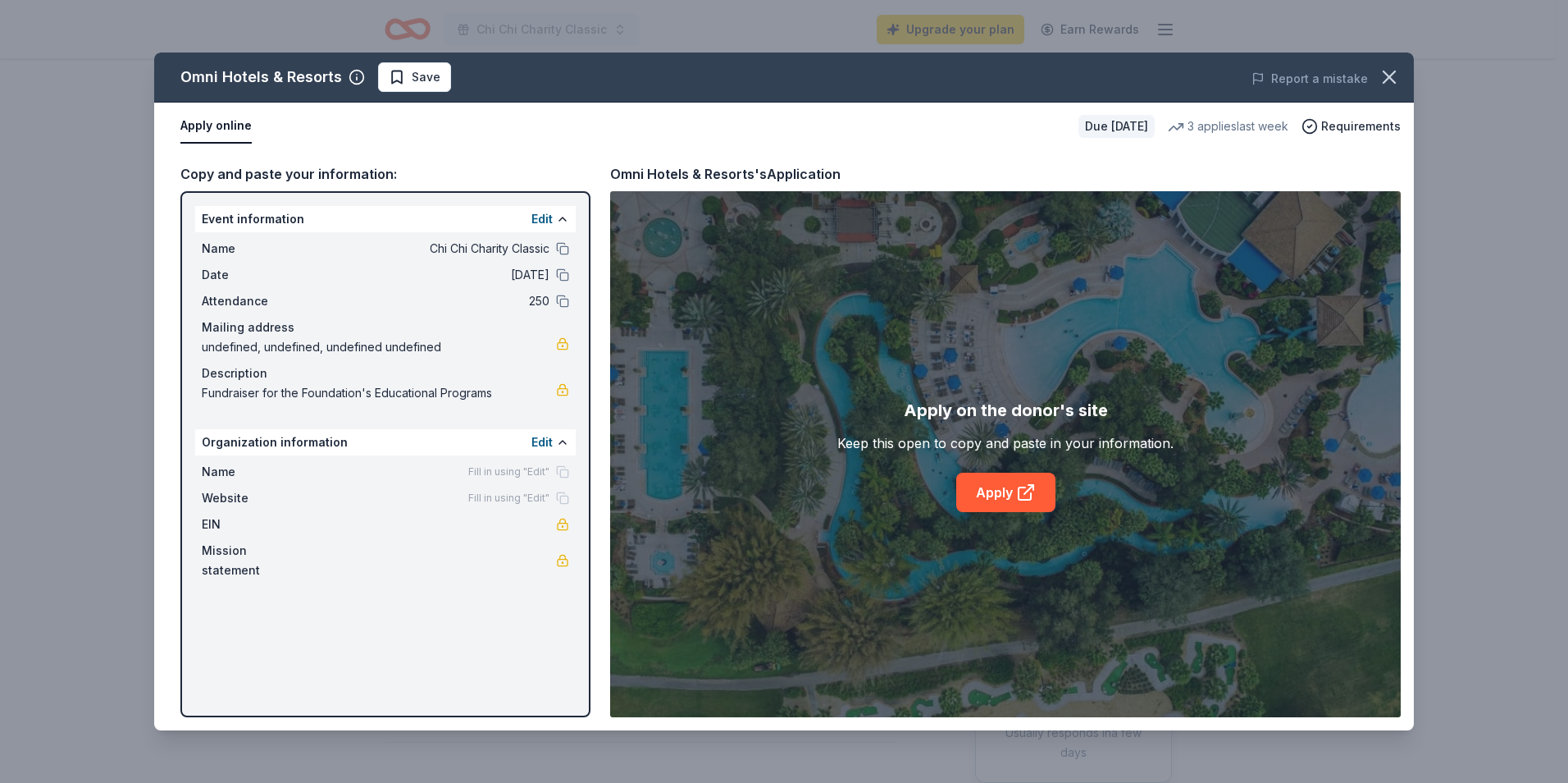
click at [999, 492] on div "Omni Hotels & Resorts Save Report a mistake Apply online Due in 51 days 3 appli…" at bounding box center [784, 391] width 1259 height 677
click at [1012, 497] on link "Apply" at bounding box center [1006, 492] width 99 height 39
